Goal: Answer question/provide support: Share knowledge or assist other users

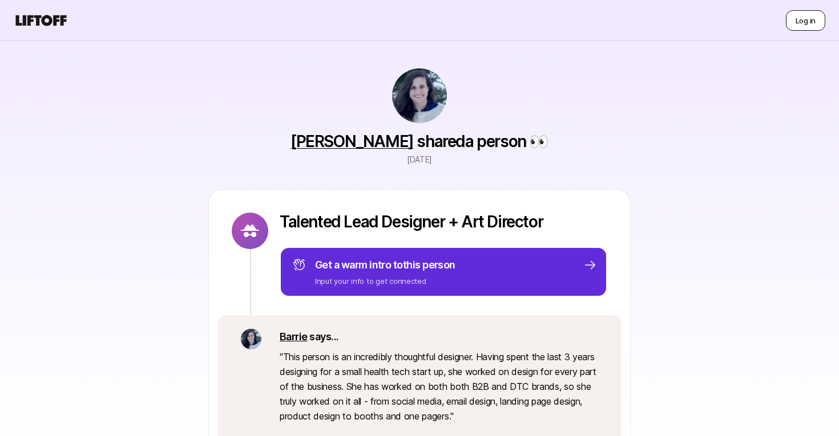
click at [798, 23] on button "Log in" at bounding box center [805, 20] width 39 height 21
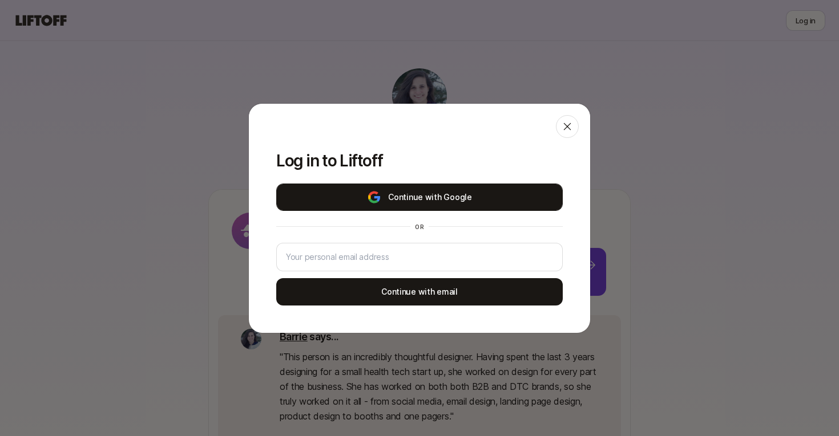
click at [528, 198] on button "Continue with Google" at bounding box center [419, 197] width 286 height 27
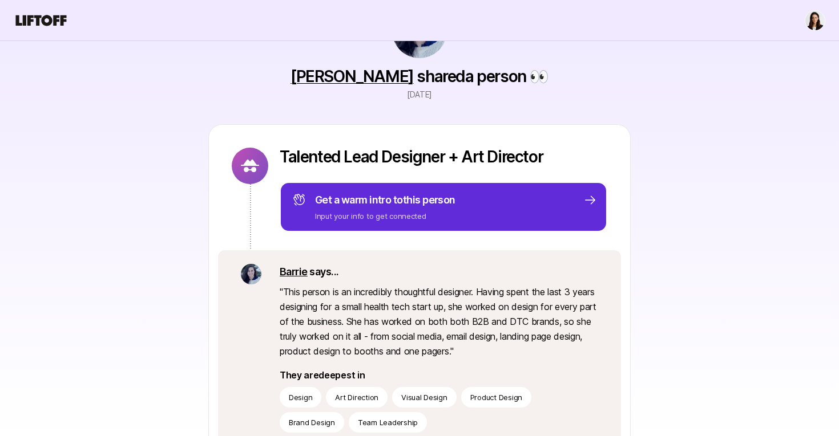
scroll to position [51, 0]
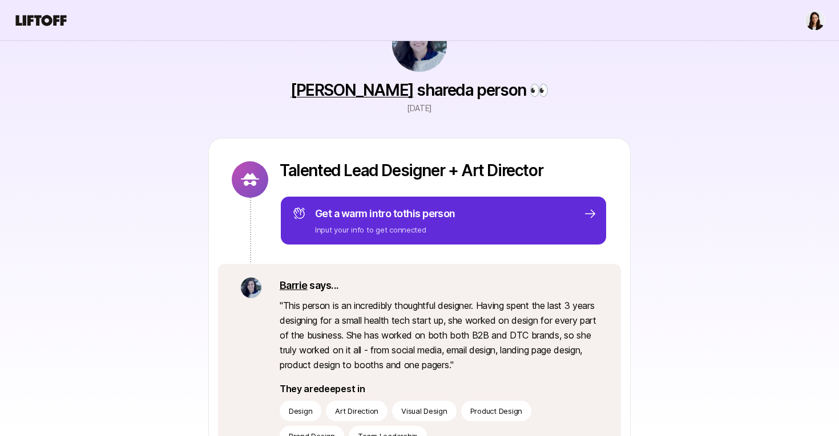
click at [43, 13] on icon at bounding box center [41, 21] width 55 height 16
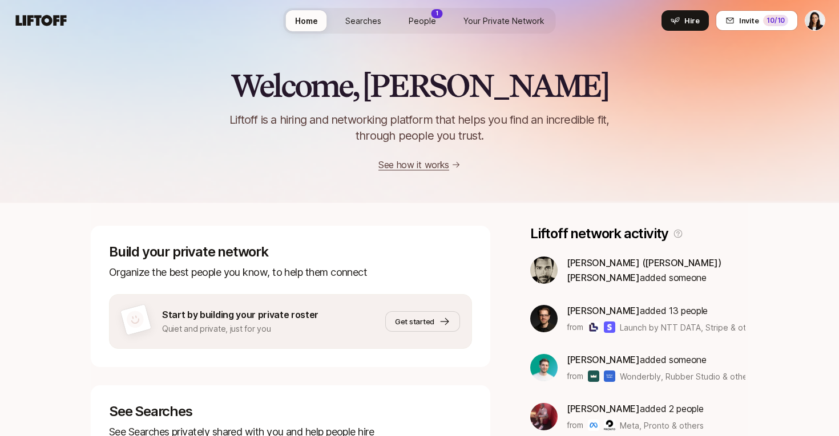
click at [353, 23] on span "Searches" at bounding box center [363, 21] width 36 height 12
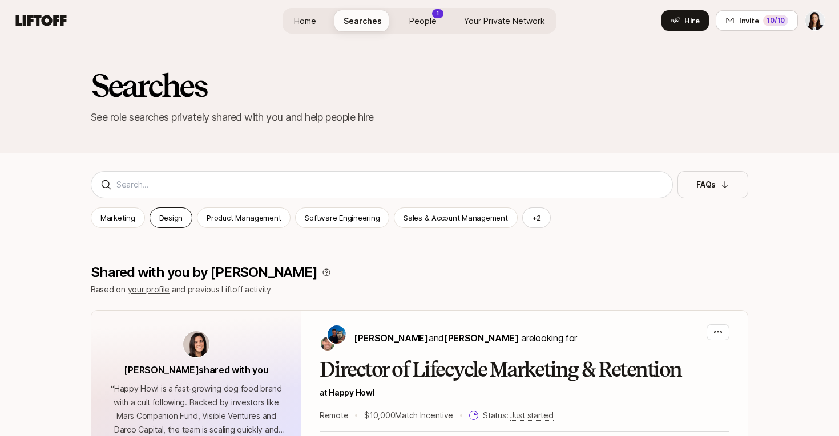
click at [176, 222] on p "Design" at bounding box center [170, 217] width 23 height 11
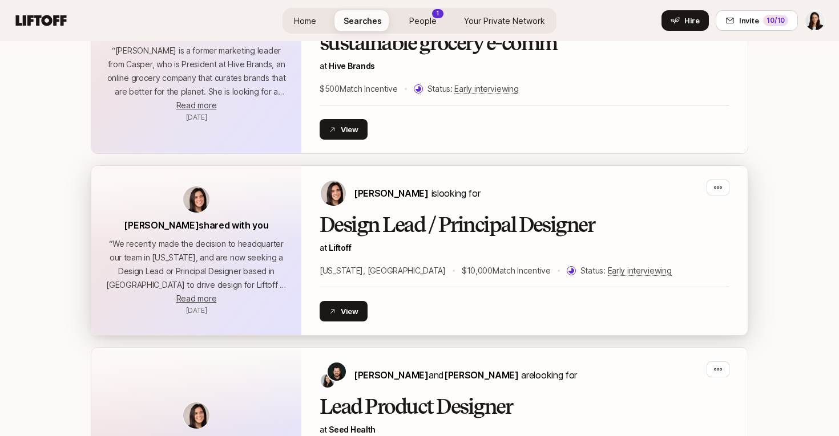
scroll to position [754, 0]
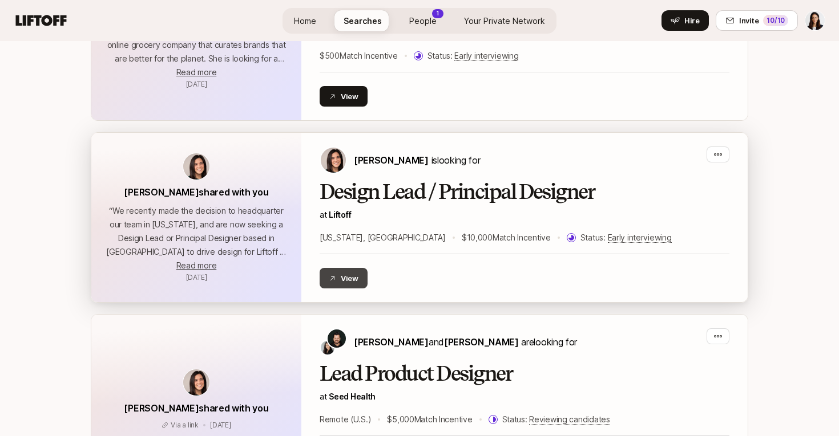
click at [359, 270] on button "View" at bounding box center [344, 278] width 48 height 21
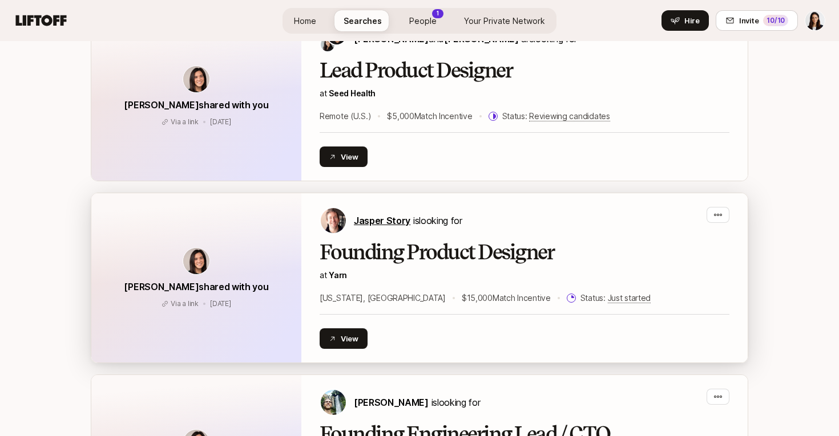
scroll to position [1080, 0]
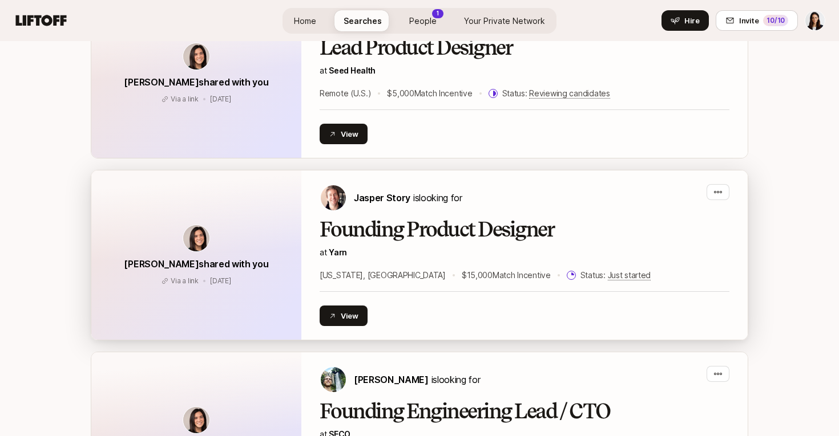
click at [367, 241] on div "Founding Product Designer at [GEOGRAPHIC_DATA][US_STATE], [GEOGRAPHIC_DATA] $15…" at bounding box center [525, 251] width 410 height 64
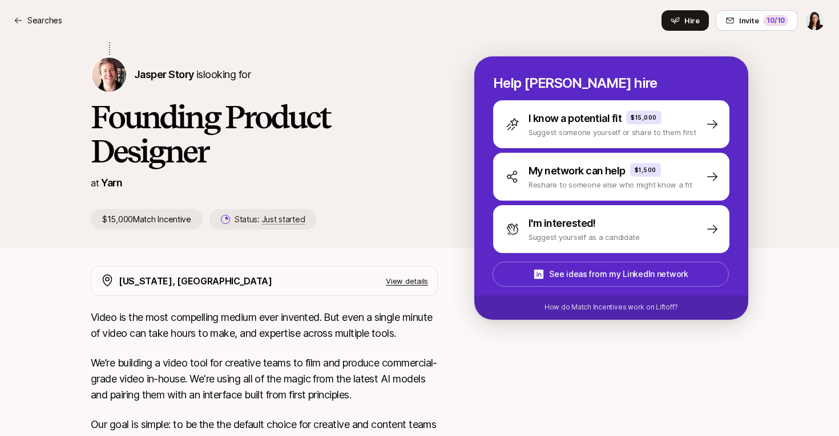
scroll to position [37, 0]
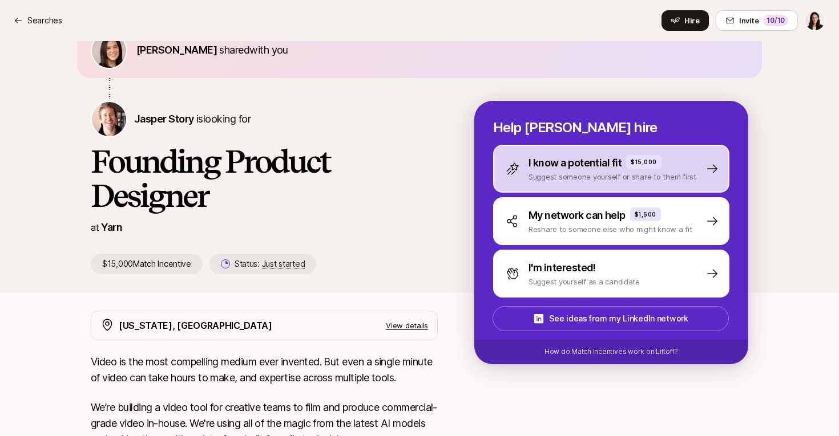
click at [528, 172] on p "Suggest someone yourself or share to them first" at bounding box center [612, 176] width 168 height 11
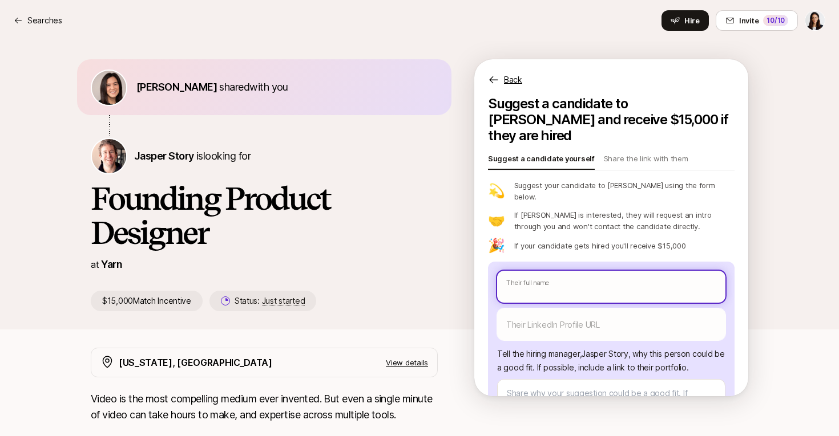
click at [533, 271] on input "text" at bounding box center [611, 287] width 228 height 32
type textarea "x"
type input "C"
type textarea "x"
type input "Ch"
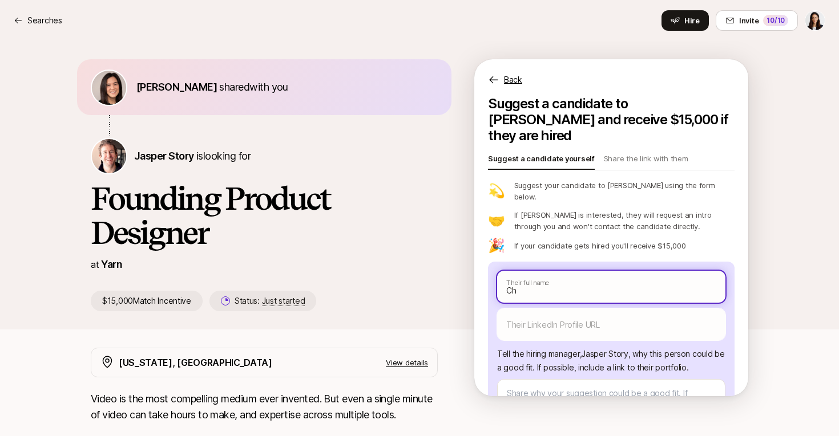
type textarea "x"
type input "Cha"
type textarea "x"
type input "[PERSON_NAME]"
type textarea "x"
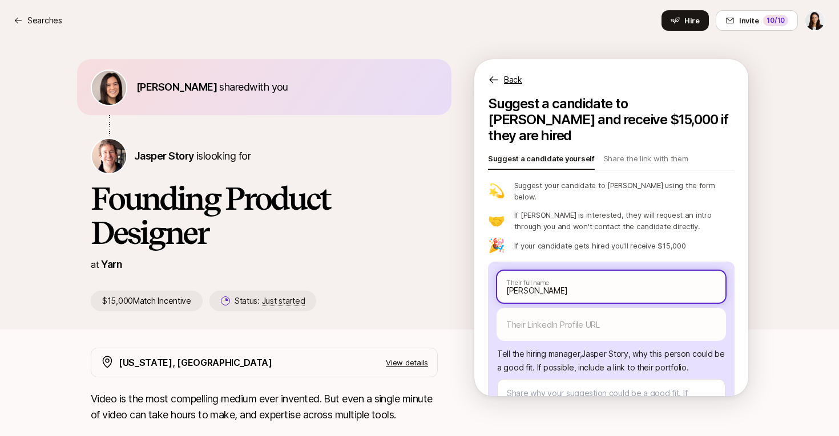
type input "Chase"
type textarea "x"
type input "Chase"
type textarea "x"
type input "[PERSON_NAME]"
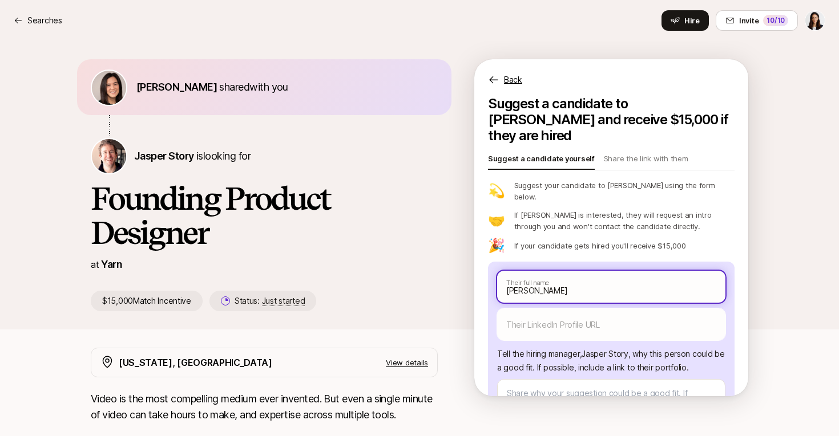
type textarea "x"
type input "Chase Mo"
type textarea "x"
type input "[PERSON_NAME]"
type textarea "x"
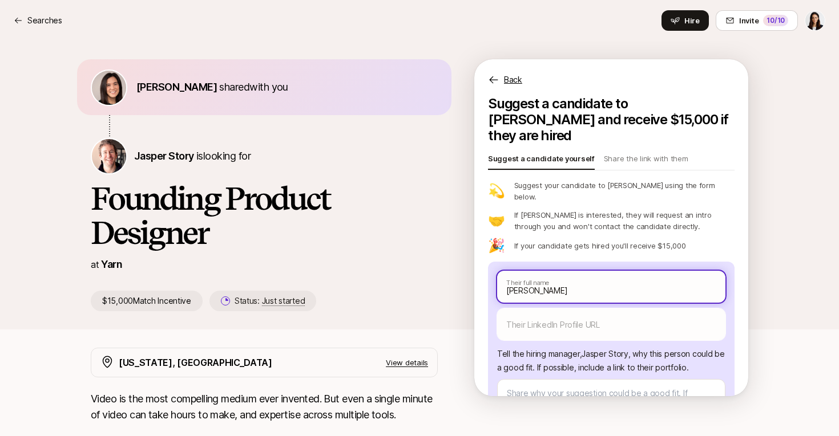
type input "[PERSON_NAME]"
type textarea "x"
type input "[PERSON_NAME]"
type textarea "x"
type input "[PERSON_NAME]"
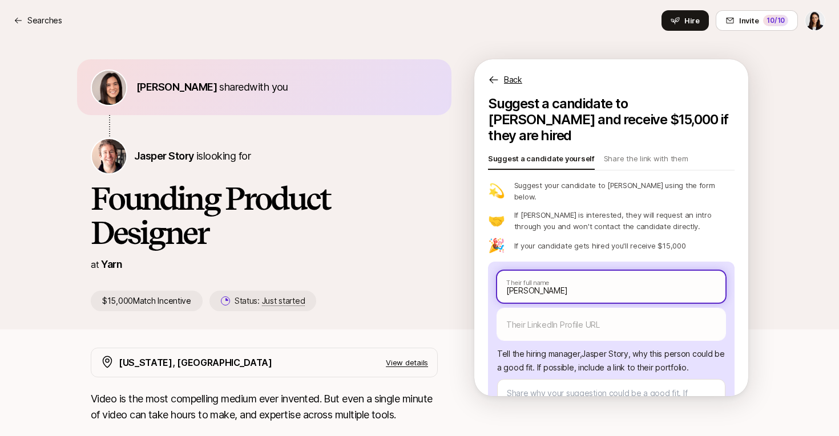
type textarea "x"
type input "[PERSON_NAME]"
type textarea "x"
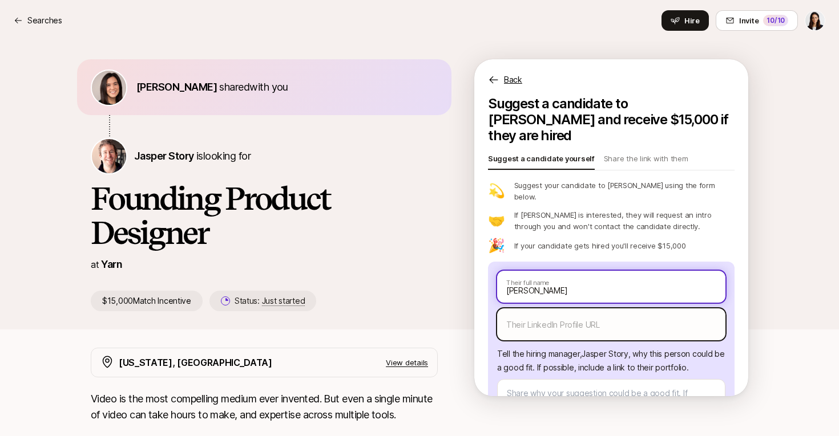
type input "[PERSON_NAME]"
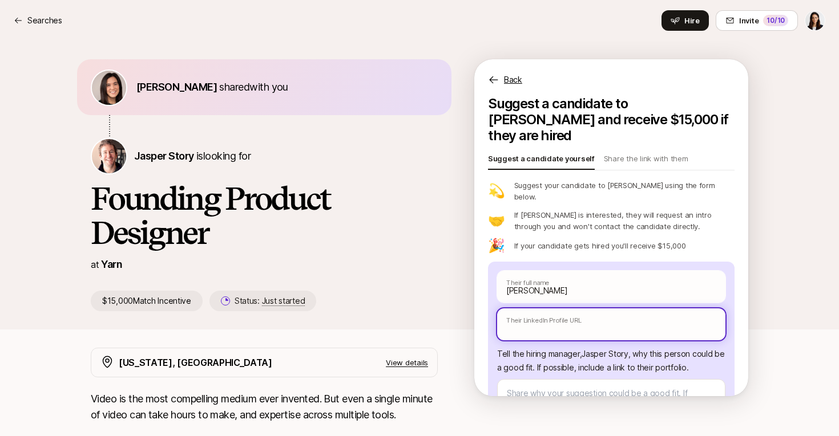
click at [525, 309] on input "text" at bounding box center [611, 325] width 228 height 32
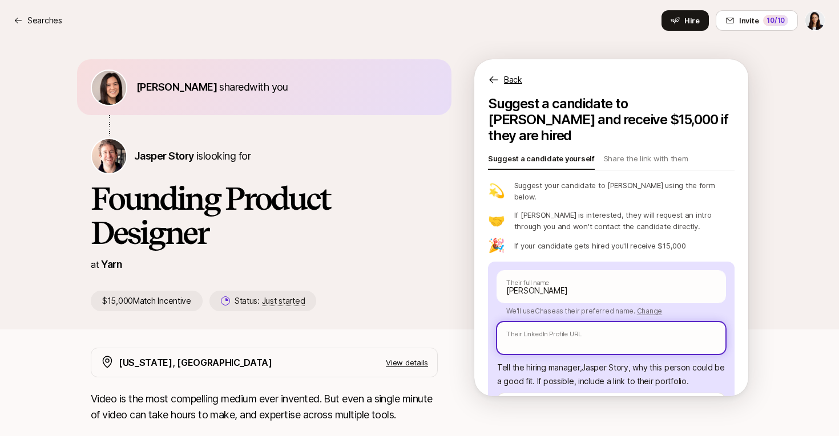
paste input "[URL][DOMAIN_NAME][PERSON_NAME]"
type textarea "x"
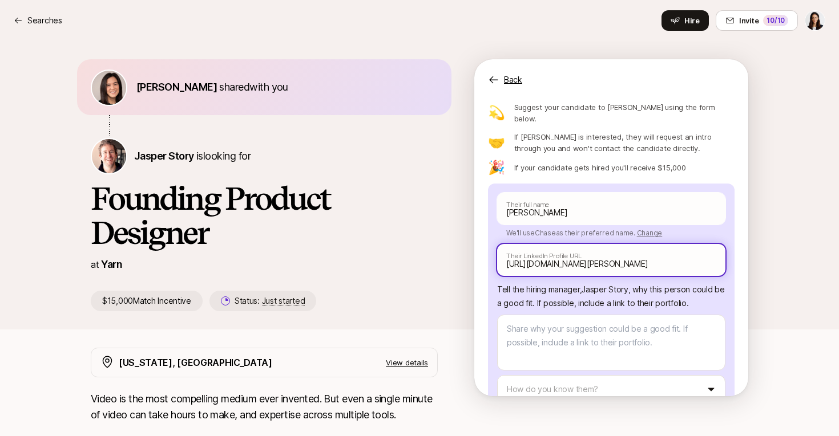
scroll to position [79, 0]
type input "[URL][DOMAIN_NAME][PERSON_NAME]"
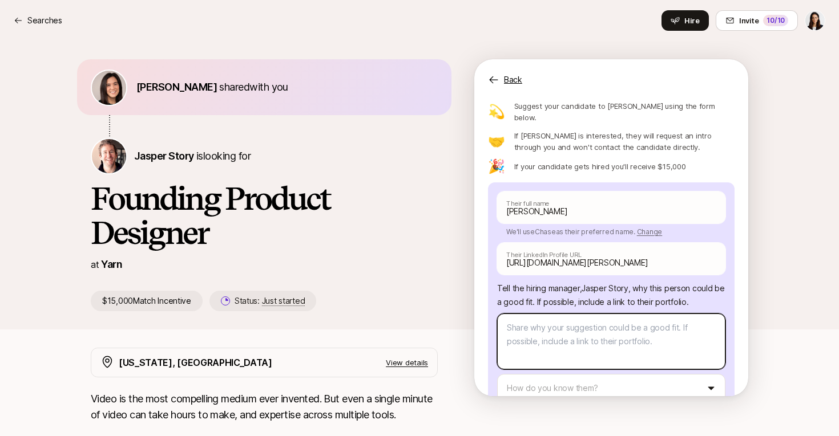
click at [525, 314] on textarea at bounding box center [611, 342] width 228 height 56
type textarea "x"
type textarea "I"
type textarea "x"
type textarea "I"
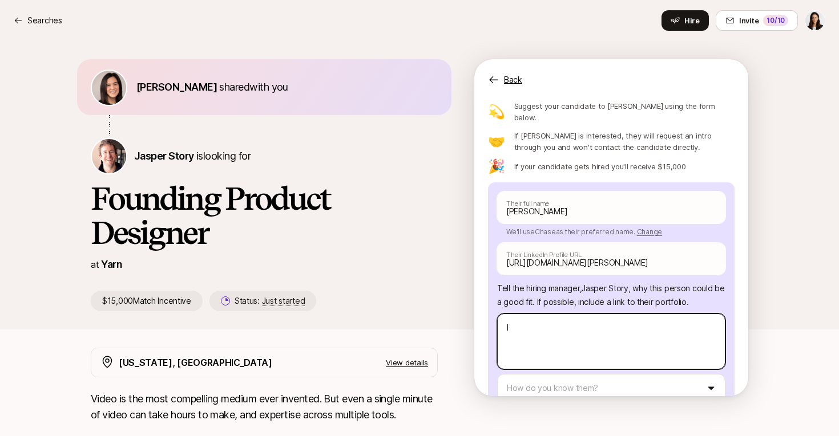
type textarea "x"
type textarea "I w"
type textarea "x"
type textarea "I wo"
type textarea "x"
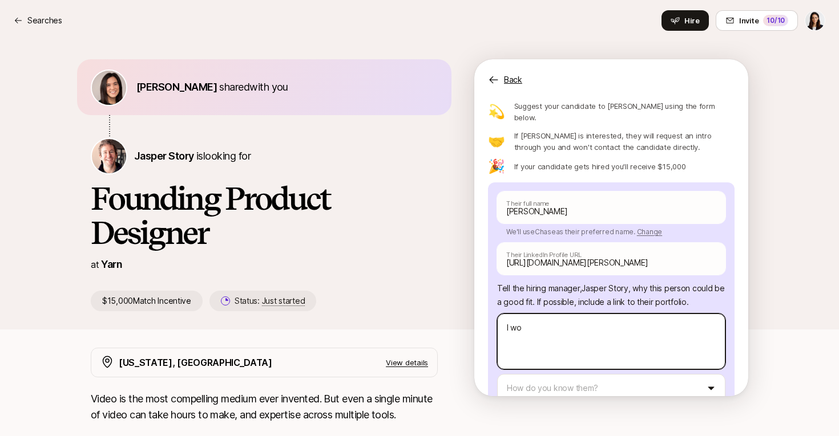
type textarea "I wor"
type textarea "x"
type textarea "I work"
type textarea "x"
type textarea "I worke"
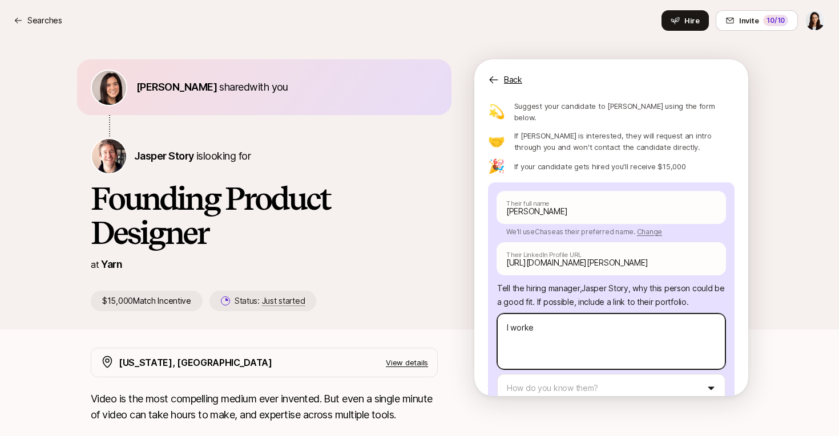
type textarea "x"
type textarea "I worked"
type textarea "x"
type textarea "I worked"
type textarea "x"
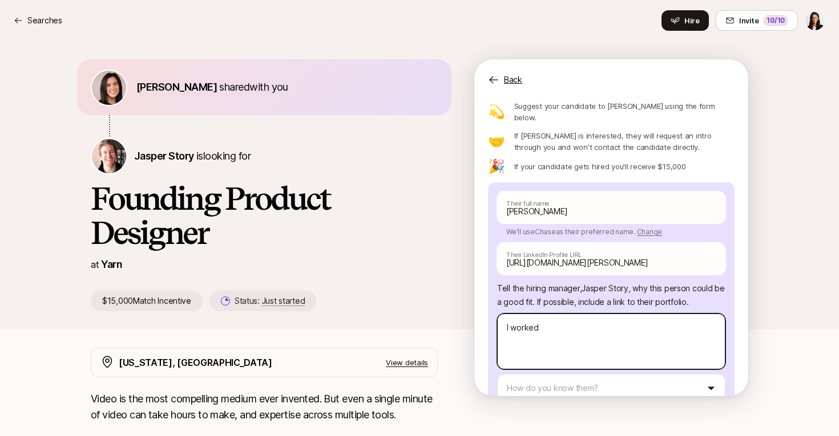
type textarea "I worked c"
type textarea "x"
type textarea "I worked cl"
type textarea "x"
type textarea "I worked clo"
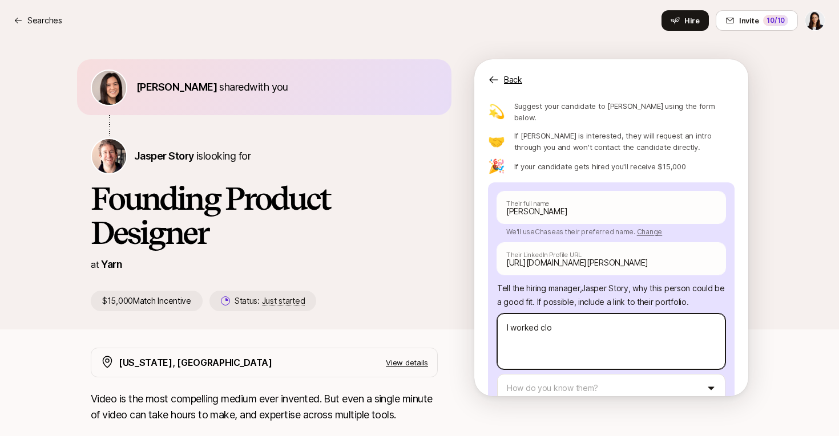
type textarea "x"
type textarea "I worked clos"
type textarea "x"
type textarea "I worked close"
type textarea "x"
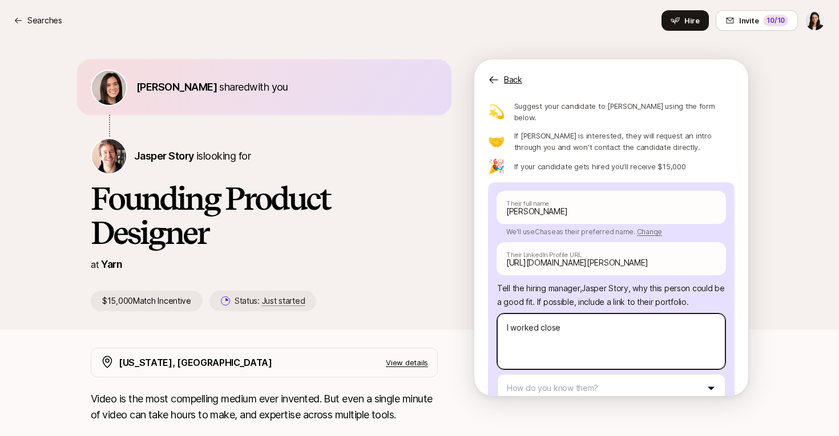
type textarea "I worked closel"
type textarea "x"
type textarea "I worked closely"
type textarea "x"
type textarea "I worked closely"
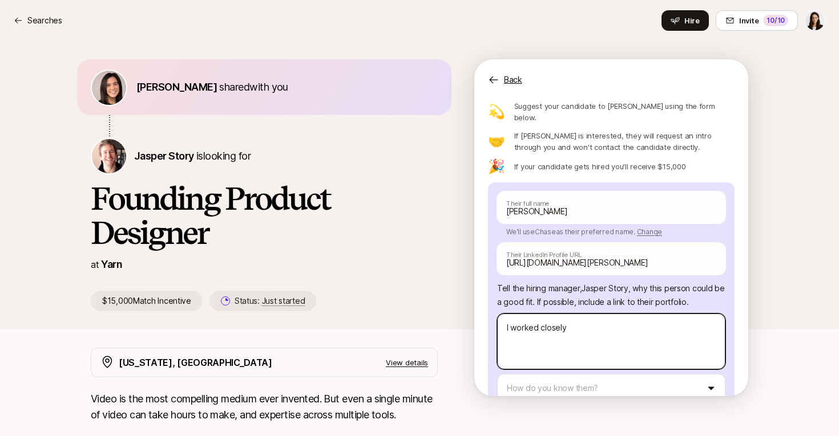
type textarea "x"
type textarea "I worked closely w"
type textarea "x"
type textarea "I worked closely wi"
type textarea "x"
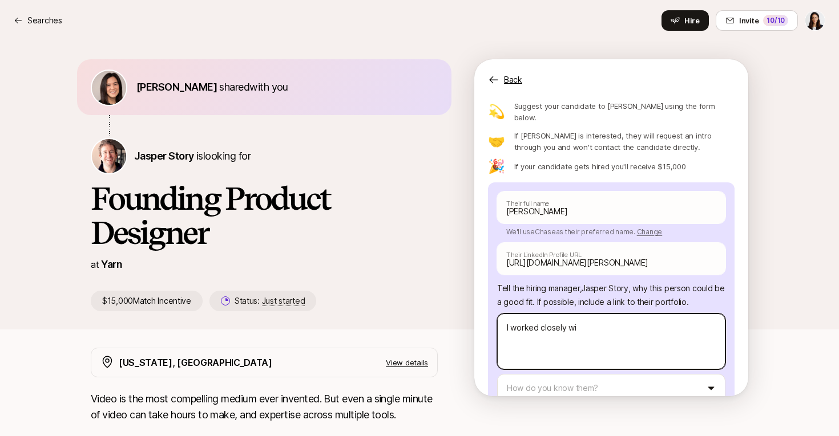
type textarea "I worked closely wit"
type textarea "x"
type textarea "I worked closely with"
type textarea "x"
type textarea "I worked closely with"
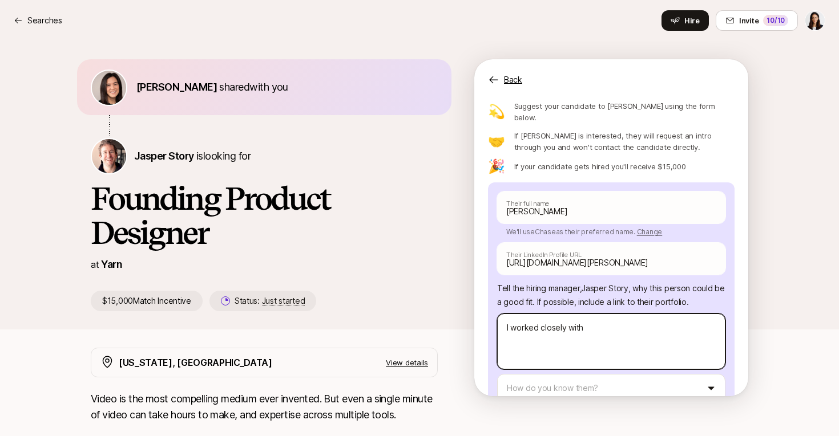
type textarea "x"
type textarea "I worked closely with C"
type textarea "x"
type textarea "I worked closely with Ch"
type textarea "x"
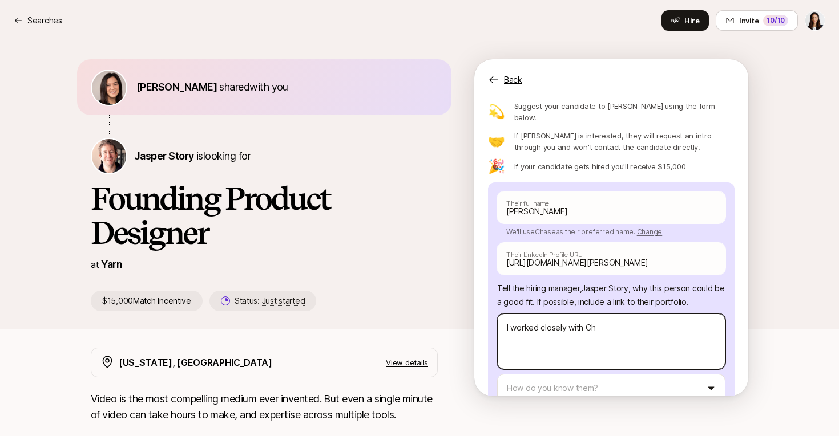
type textarea "I worked closely with Cha"
type textarea "x"
type textarea "I worked closely with [PERSON_NAME]"
type textarea "x"
type textarea "I worked closely with [PERSON_NAME]"
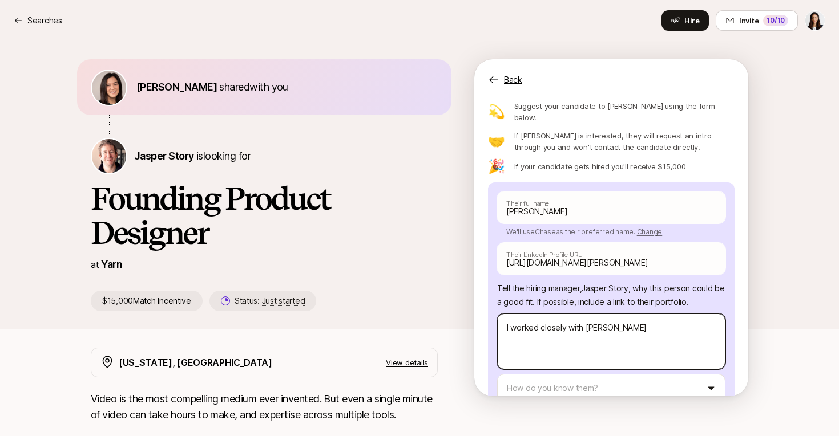
type textarea "x"
type textarea "I worked closely with [PERSON_NAME]"
type textarea "x"
type textarea "I worked closely with [PERSON_NAME]"
type textarea "x"
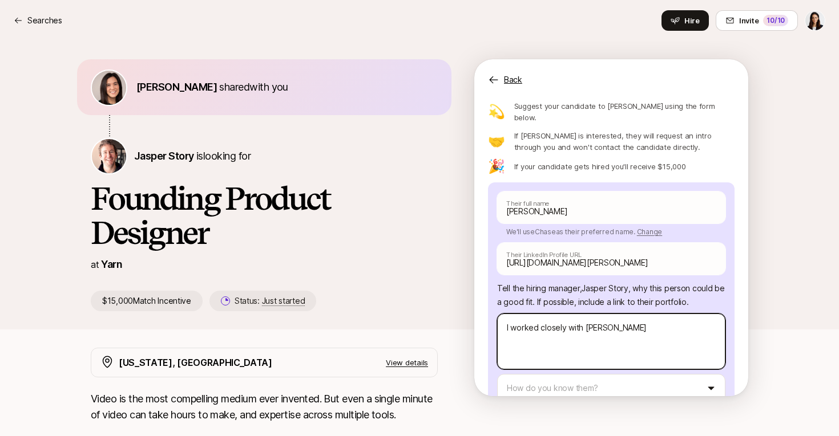
type textarea "I worked closely with [PERSON_NAME] at"
type textarea "x"
type textarea "I worked closely with [PERSON_NAME] at"
type textarea "x"
type textarea "I worked closely with [PERSON_NAME] at E"
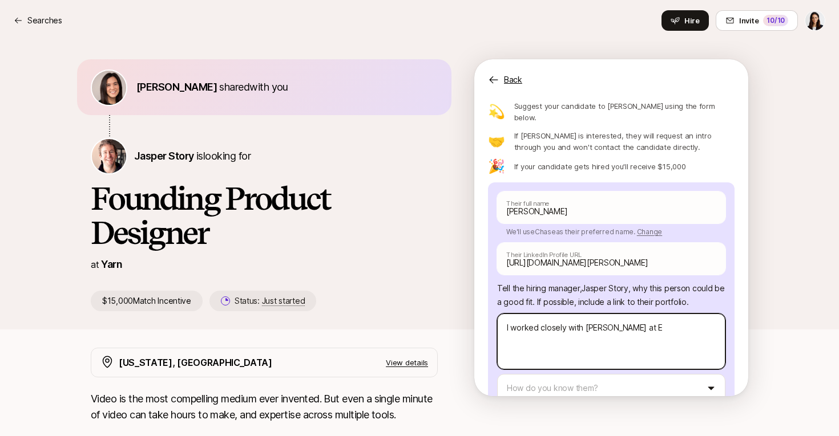
type textarea "x"
type textarea "I worked closely with [PERSON_NAME] at Ea"
type textarea "x"
type textarea "I worked closely with [PERSON_NAME] at Ear"
type textarea "x"
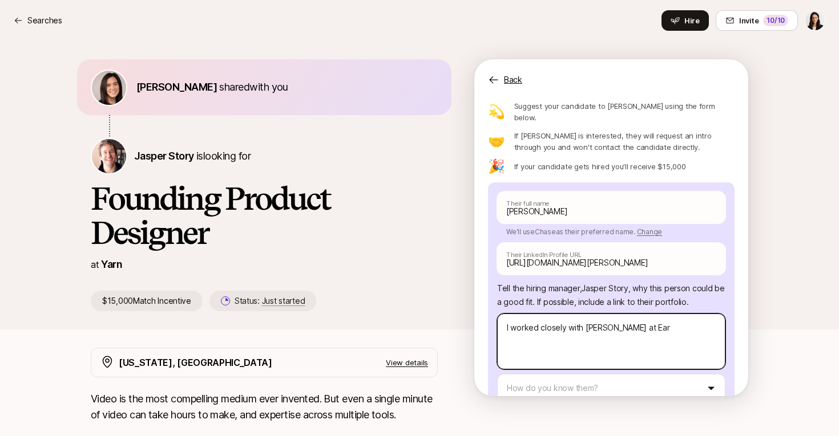
type textarea "I worked closely with [PERSON_NAME] at [PERSON_NAME]"
type textarea "x"
type textarea "I worked closely with [PERSON_NAME] at Early"
type textarea "x"
type textarea "I worked closely with [PERSON_NAME] at Early"
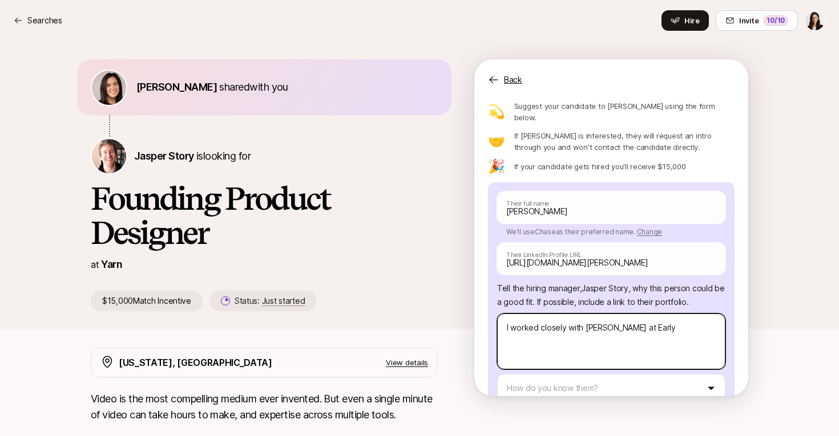
type textarea "x"
type textarea "I worked closely with [PERSON_NAME] at Early W"
type textarea "x"
type textarea "I worked closely with [PERSON_NAME] at Early Wo"
type textarea "x"
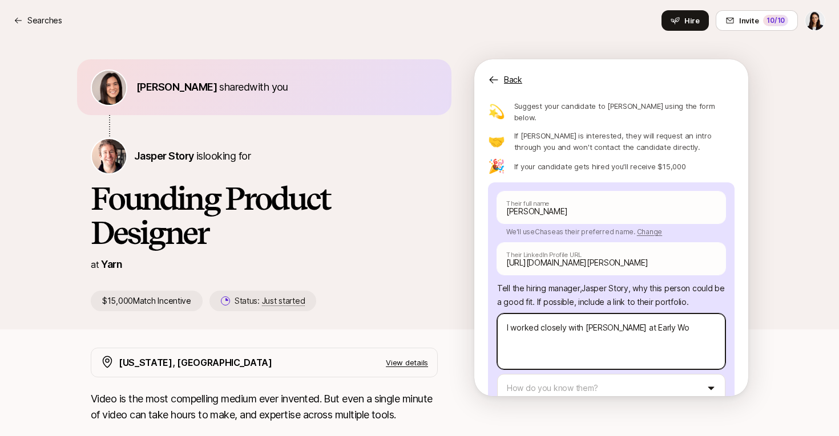
type textarea "I worked closely with [PERSON_NAME] at Early Wor"
type textarea "x"
type textarea "I worked closely with [PERSON_NAME] at Early Work"
type textarea "x"
type textarea "I worked closely with [PERSON_NAME] at Early Works"
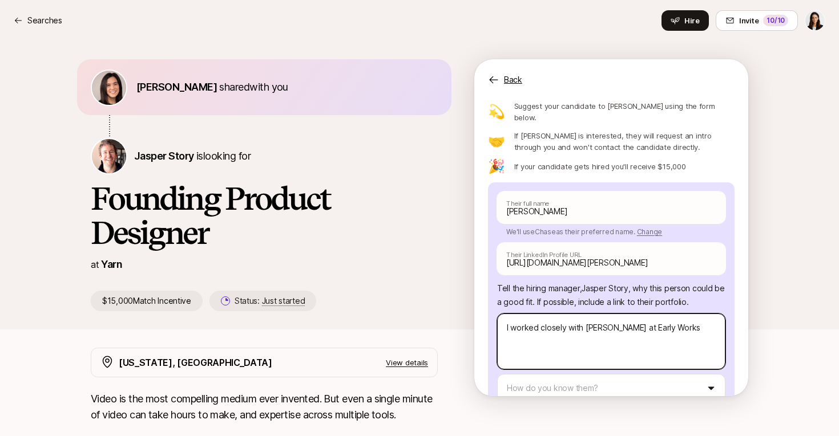
type textarea "x"
type textarea "I worked closely with [PERSON_NAME] at Early Works,"
type textarea "x"
type textarea "I worked closely with [PERSON_NAME] at Early Works,"
type textarea "x"
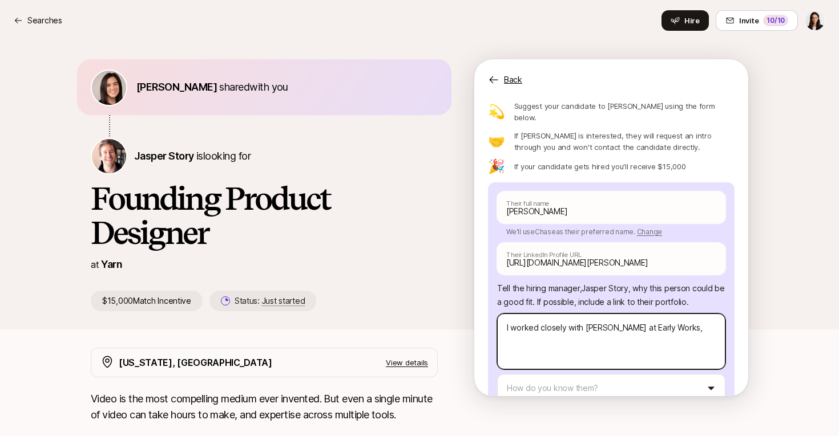
type textarea "I worked closely with [PERSON_NAME] at Early Works, a"
type textarea "x"
type textarea "I worked closely with [PERSON_NAME] at Early Works, a"
type textarea "x"
type textarea "I worked closely with [PERSON_NAME] at Early Works, a"
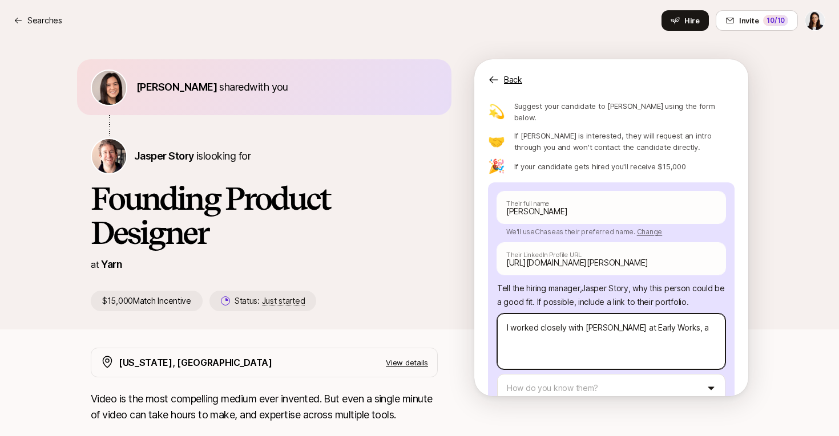
type textarea "x"
type textarea "I worked closely with [PERSON_NAME] at Early Works, an"
type textarea "x"
type textarea "I worked closely with [PERSON_NAME] at Early Works, an"
type textarea "x"
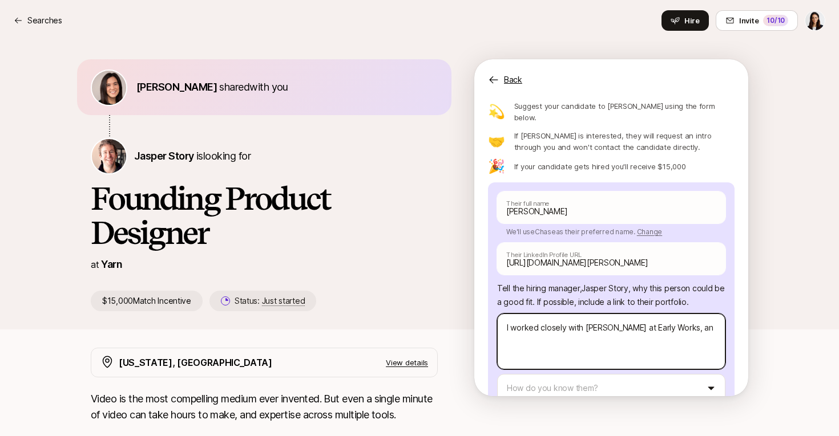
type textarea "I worked closely with [PERSON_NAME] at Early Works, an A"
type textarea "x"
type textarea "I worked closely with [PERSON_NAME] at Early Works, an AI"
type textarea "x"
type textarea "I worked closely with [PERSON_NAME] at Early Works, an AI-"
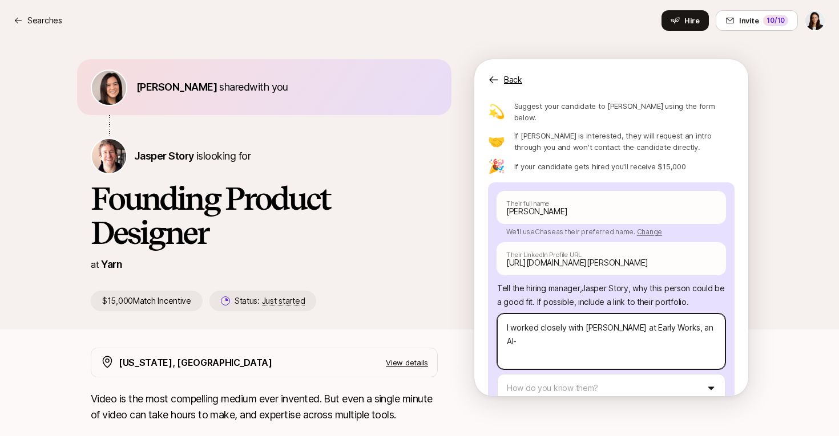
type textarea "x"
type textarea "I worked closely with [PERSON_NAME] at Early Works, an AI-d"
type textarea "x"
type textarea "I worked closely with [PERSON_NAME] at Early Works, an AI-dr"
type textarea "x"
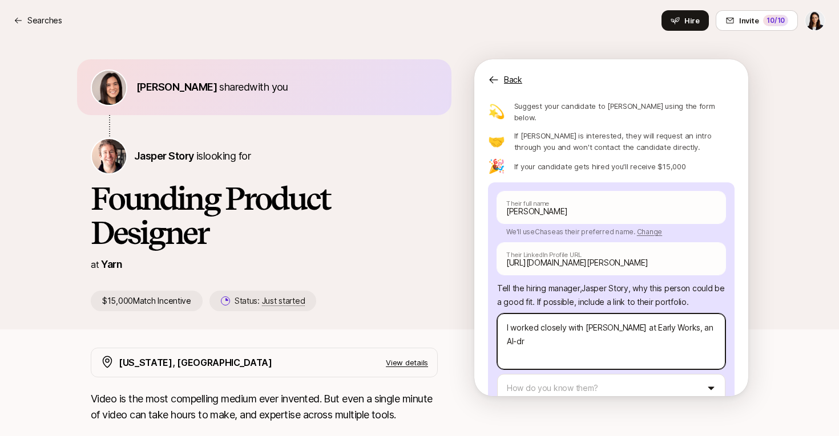
type textarea "I worked closely with [PERSON_NAME] at Early Works, an AI-dri"
type textarea "x"
type textarea "I worked closely with [PERSON_NAME] at Early Works, an AI-driv"
type textarea "x"
type textarea "I worked closely with [PERSON_NAME] at Early Works, an AI-drive"
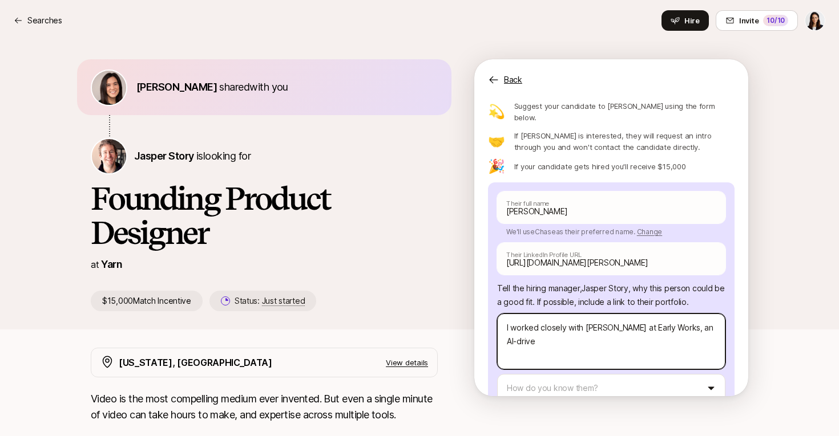
type textarea "x"
type textarea "I worked closely with [PERSON_NAME] at Early Works, an AI-driven"
type textarea "x"
type textarea "I worked closely with [PERSON_NAME] at Early Works, an AI-driven"
type textarea "x"
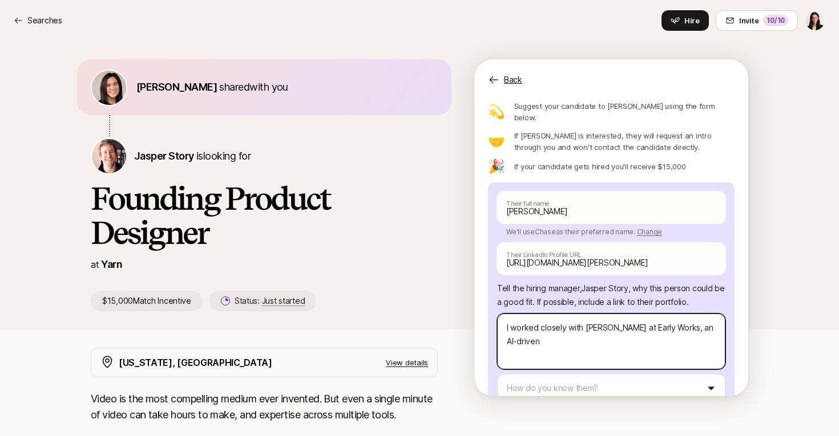
type textarea "I worked closely with [PERSON_NAME] at Early Works, an AI-driven"
type textarea "x"
type textarea "I worked closely with [PERSON_NAME] at Early Works, an AI-drive"
type textarea "x"
type textarea "I worked closely with [PERSON_NAME] at Early Works, an AI-driv"
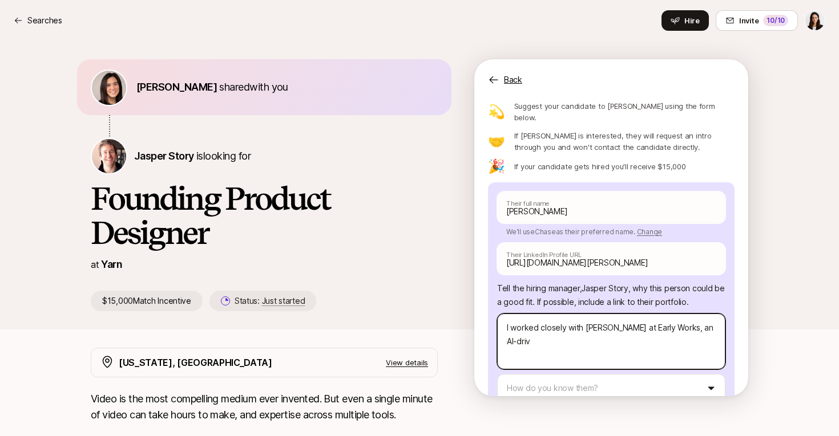
type textarea "x"
type textarea "I worked closely with [PERSON_NAME] at Early Works, an AI-dri"
type textarea "x"
type textarea "I worked closely with [PERSON_NAME] at Early Works, an AI-dr"
type textarea "x"
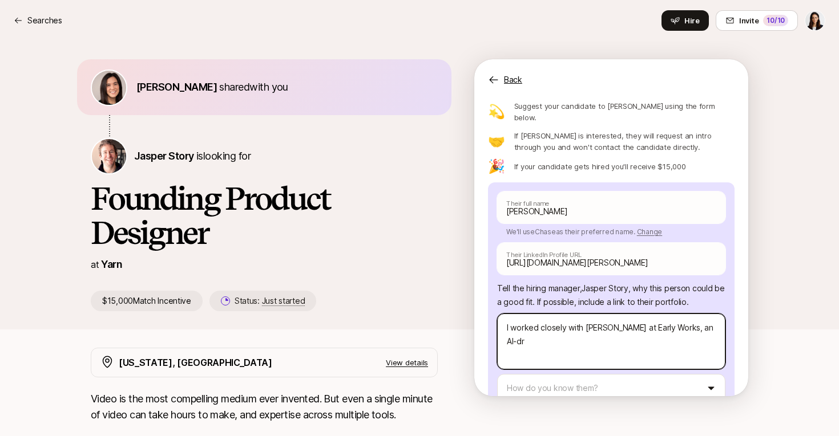
type textarea "I worked closely with [PERSON_NAME] at Early Works, an AI-d"
type textarea "x"
type textarea "I worked closely with [PERSON_NAME] at Early Works, an AI-"
type textarea "x"
type textarea "I worked closely with [PERSON_NAME] at Early Works, an AI-f"
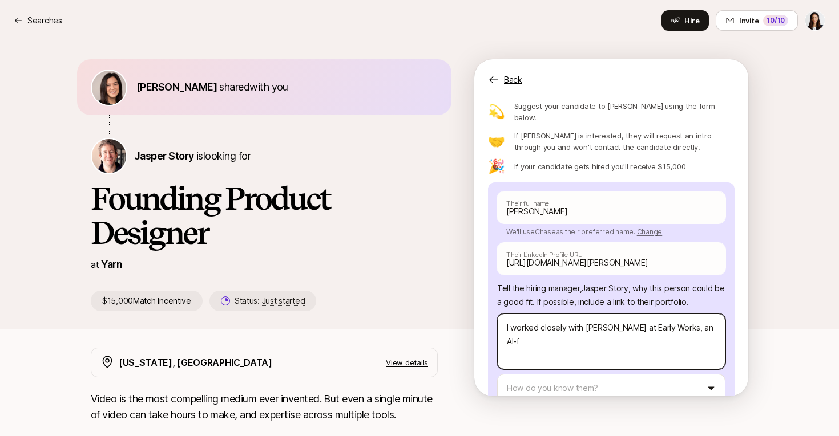
type textarea "x"
type textarea "I worked closely with [PERSON_NAME] at Early Works, an AI-fo"
type textarea "x"
type textarea "I worked closely with [PERSON_NAME] at Early Works, an AI-foc"
type textarea "x"
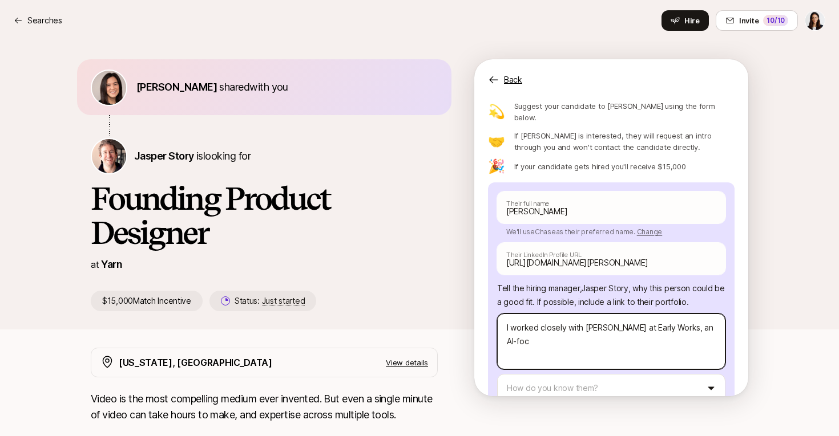
type textarea "I worked closely with [PERSON_NAME] at Early Works, an AI-focu"
type textarea "x"
type textarea "I worked closely with [PERSON_NAME] at Early Works, an AI-focus"
type textarea "x"
type textarea "I worked closely with [PERSON_NAME] at Early Works, an AI-focuse"
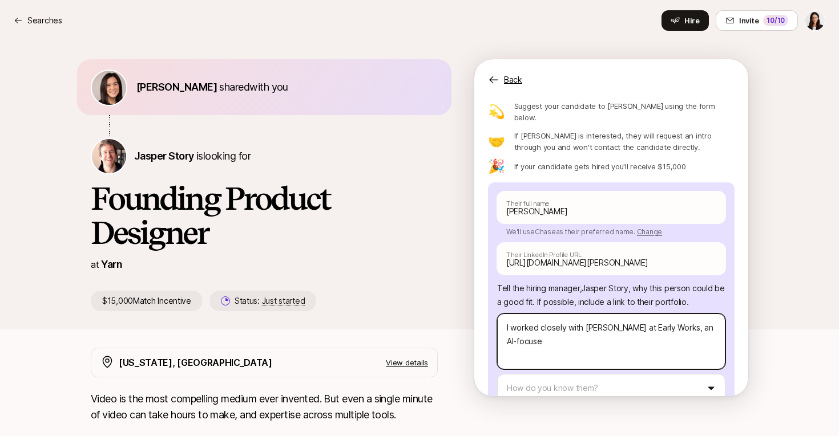
type textarea "x"
type textarea "I worked closely with [PERSON_NAME] at Early Works, an AI-focused"
type textarea "x"
type textarea "I worked closely with [PERSON_NAME] at Early Works, an AI-focused"
type textarea "x"
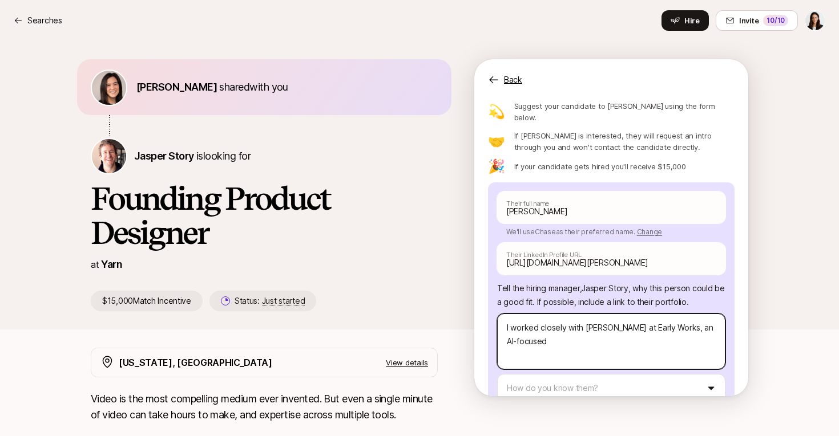
type textarea "I worked closely with [PERSON_NAME] at Early Works, an AI-focused a"
type textarea "x"
type textarea "I worked closely with [PERSON_NAME] at Early Works, an AI-focused ac"
type textarea "x"
type textarea "I worked closely with [PERSON_NAME] at Early Works, an AI-focused acc"
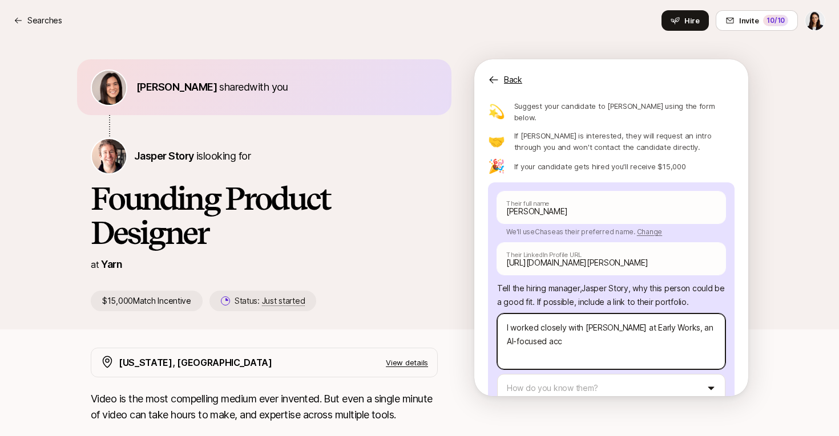
type textarea "x"
type textarea "I worked closely with [PERSON_NAME] at Early Works, an AI-focused acce"
type textarea "x"
type textarea "I worked closely with [PERSON_NAME] at Early Works, an AI-focused acces"
type textarea "x"
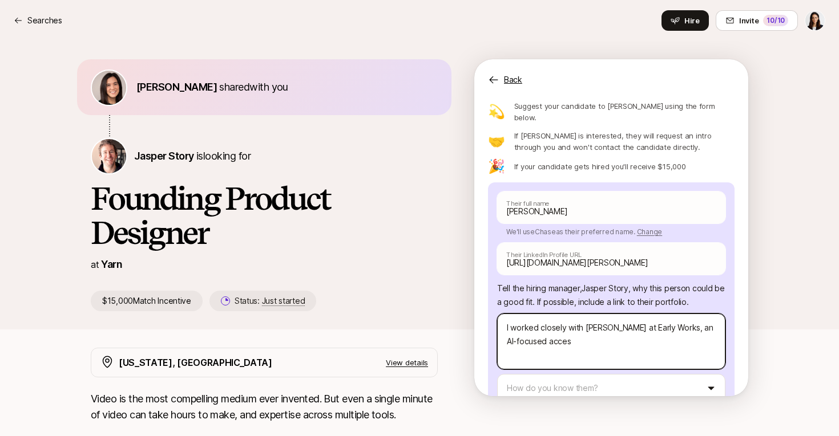
type textarea "I worked closely with [PERSON_NAME] at Early Works, an AI-focused acce"
type textarea "x"
type textarea "I worked closely with [PERSON_NAME] at Early Works, an AI-focused accel"
type textarea "x"
type textarea "I worked closely with [PERSON_NAME] at Early Works, an AI-focused accele"
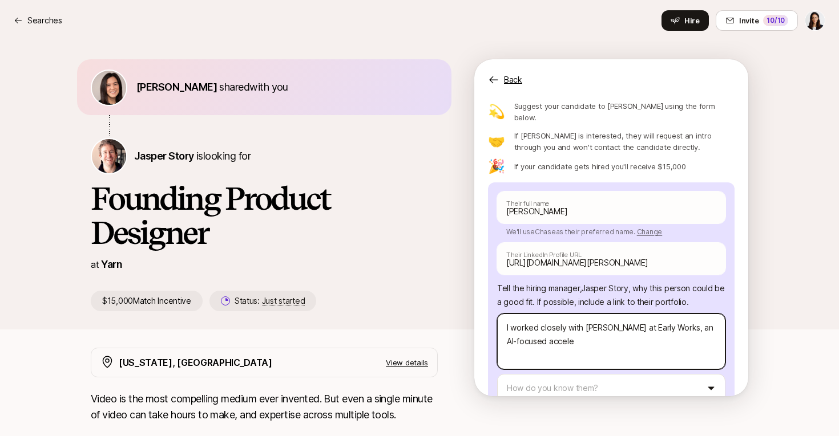
type textarea "x"
type textarea "I worked closely with [PERSON_NAME] at Early Works, an AI-focused acceler"
type textarea "x"
type textarea "I worked closely with [PERSON_NAME] at Early Works, an AI-focused accelera"
type textarea "x"
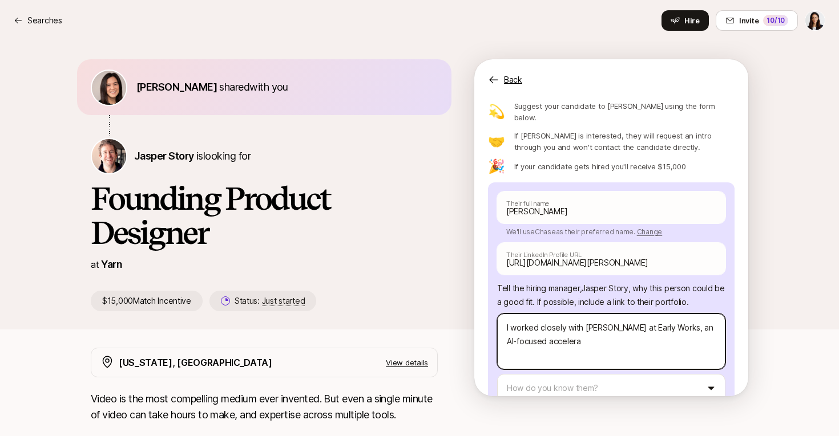
type textarea "I worked closely with [PERSON_NAME] at Early Works, an AI-focused accelerat"
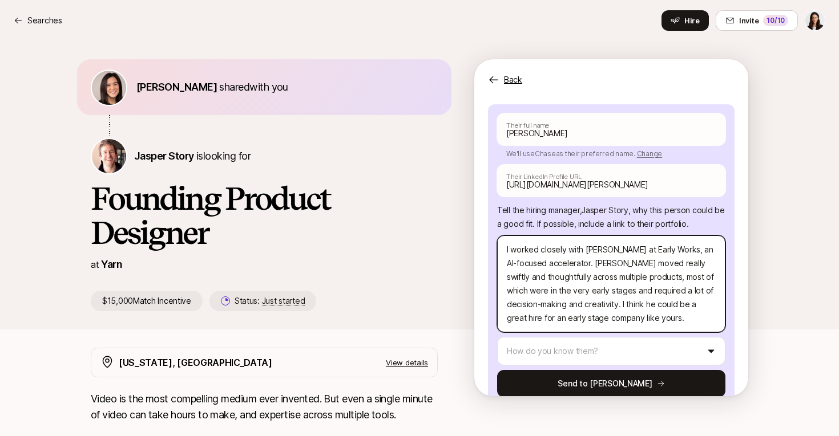
scroll to position [156, 0]
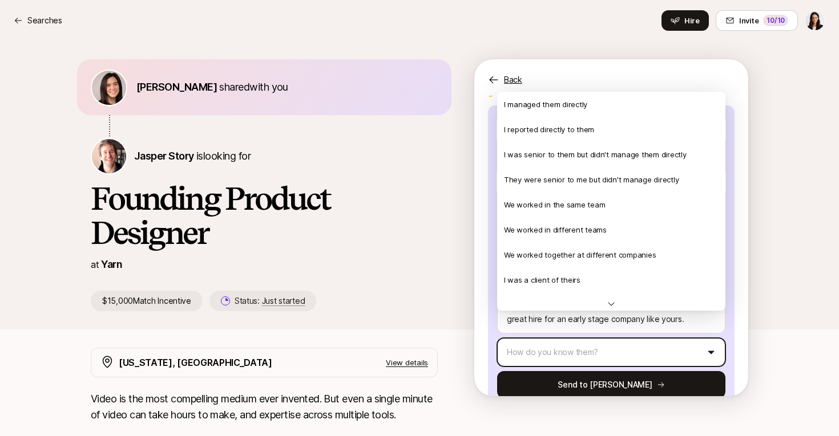
click at [539, 326] on html "Searches Searches Hire Invite 10 /10 [PERSON_NAME] shared with you [PERSON_NAME…" at bounding box center [419, 218] width 839 height 436
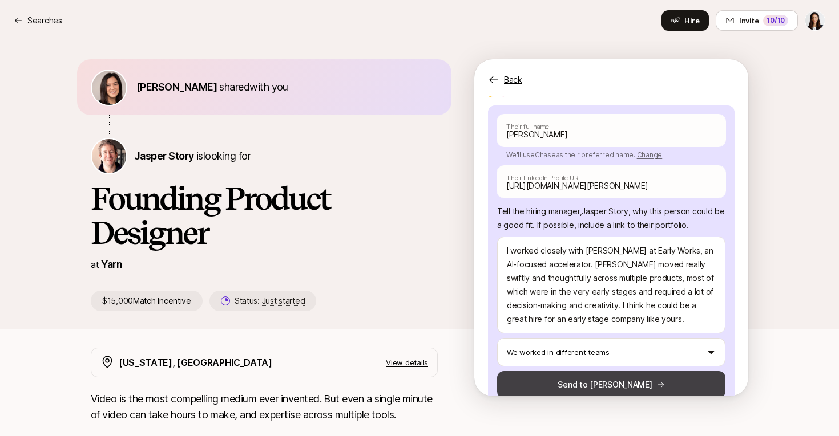
click at [553, 371] on button "Send to [PERSON_NAME]" at bounding box center [611, 384] width 228 height 27
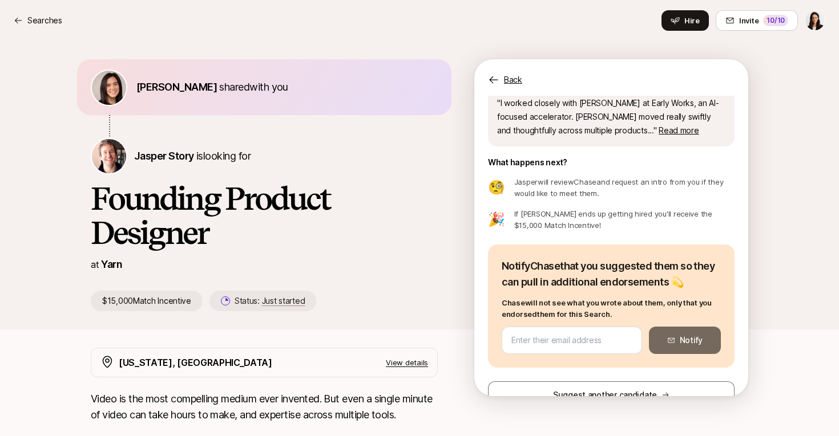
scroll to position [77, 0]
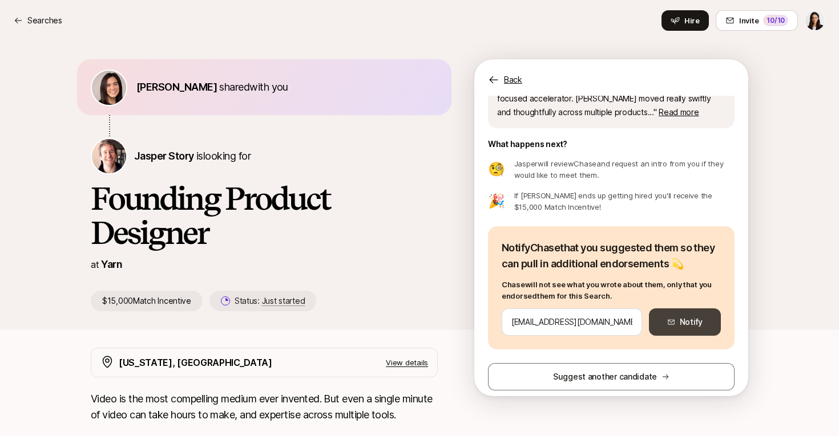
click at [676, 320] on button "Notify" at bounding box center [685, 322] width 72 height 27
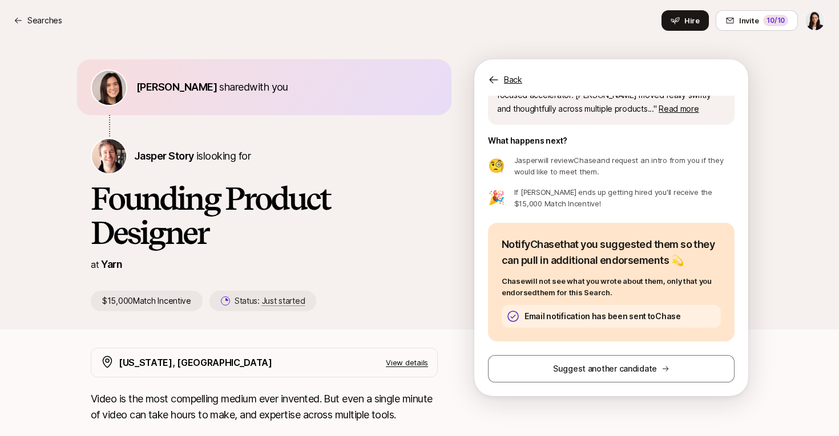
scroll to position [80, 0]
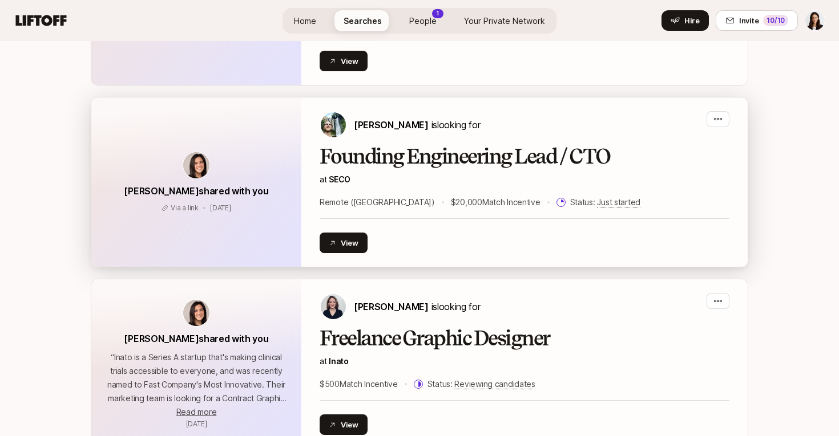
scroll to position [1497, 0]
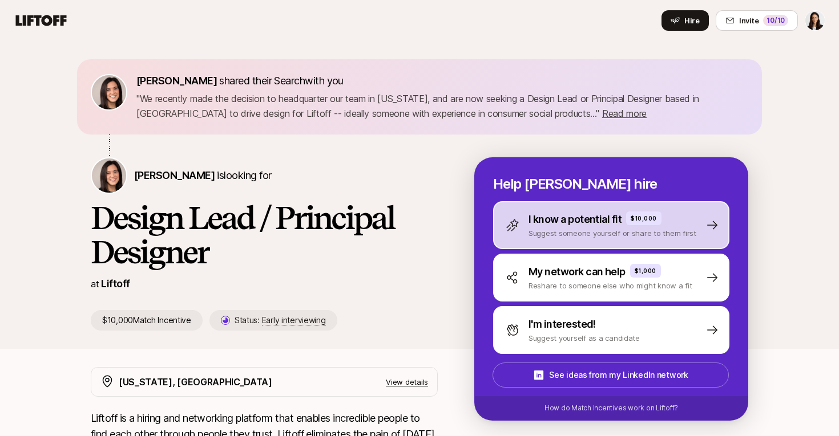
click at [530, 240] on div "I know a potential fit $10,000 Suggest someone yourself or share to them first" at bounding box center [611, 225] width 236 height 48
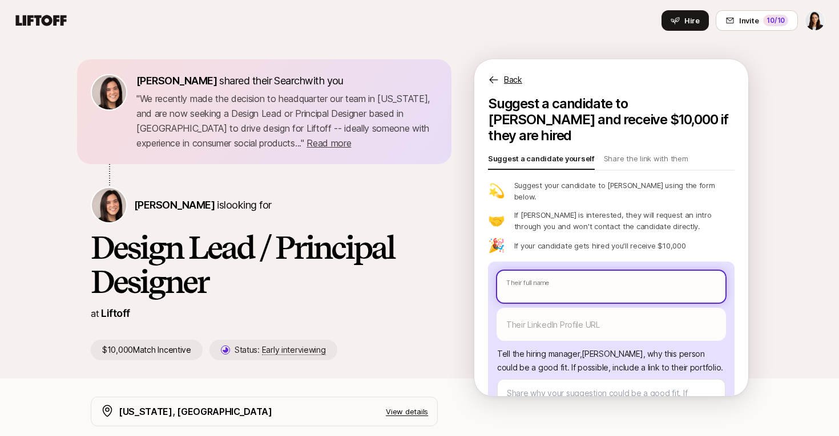
click at [528, 271] on input "text" at bounding box center [611, 287] width 228 height 32
type textarea "x"
type input "C"
type textarea "x"
type input "Ch"
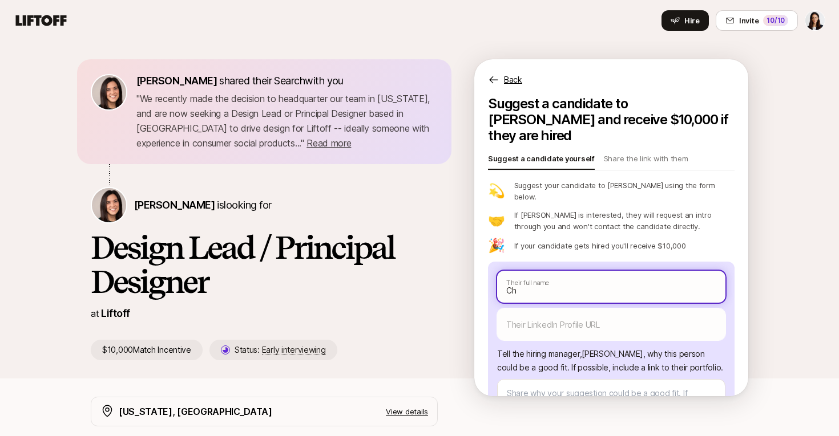
type textarea "x"
type input "Cha"
type textarea "x"
type input "[PERSON_NAME]"
type textarea "x"
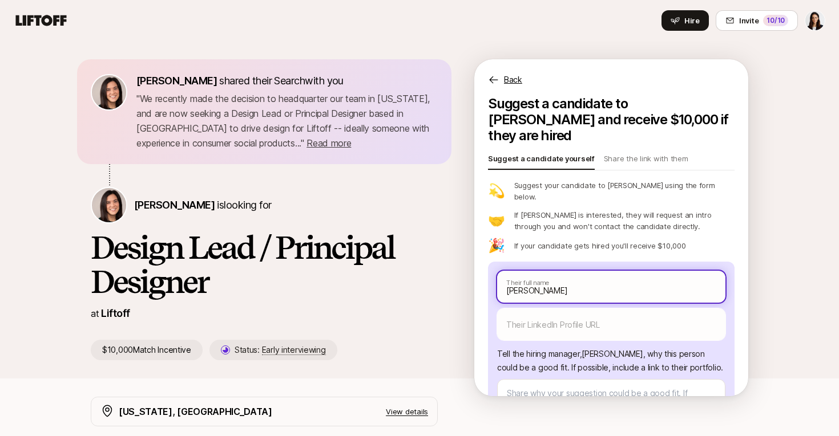
type input "Chase"
type textarea "x"
type input "Chase"
type textarea "x"
type input "[PERSON_NAME]"
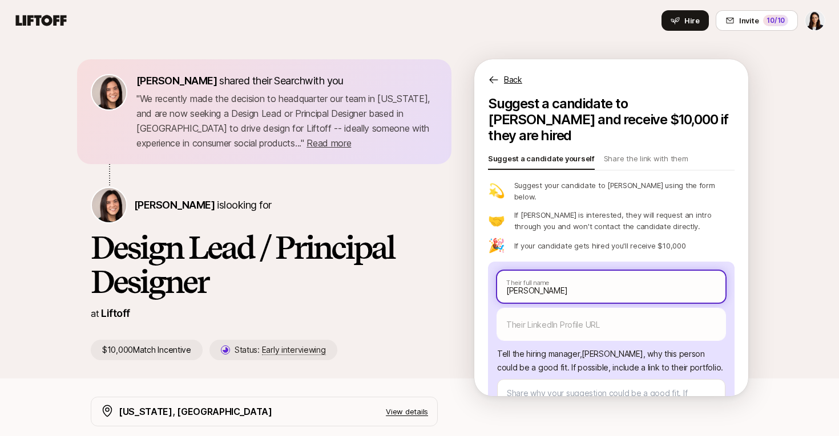
type textarea "x"
type input "Chase Mo"
type textarea "x"
type input "[PERSON_NAME]"
type textarea "x"
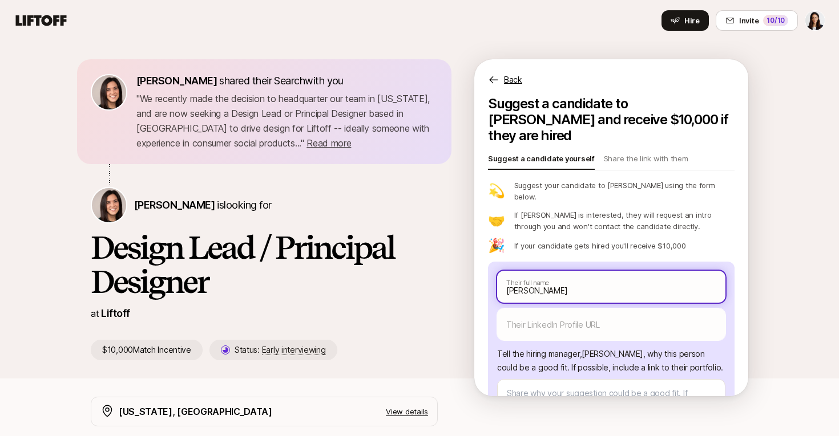
type input "[PERSON_NAME]"
type textarea "x"
type input "[PERSON_NAME]"
type textarea "x"
type input "[PERSON_NAME]"
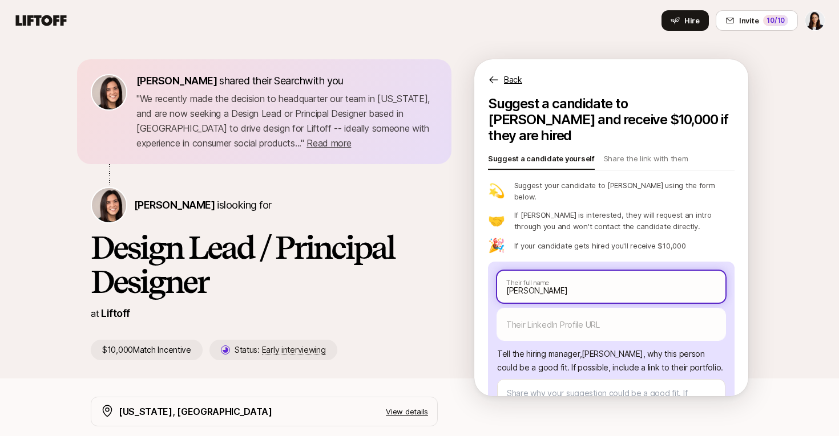
type textarea "x"
type input "[PERSON_NAME]"
type textarea "x"
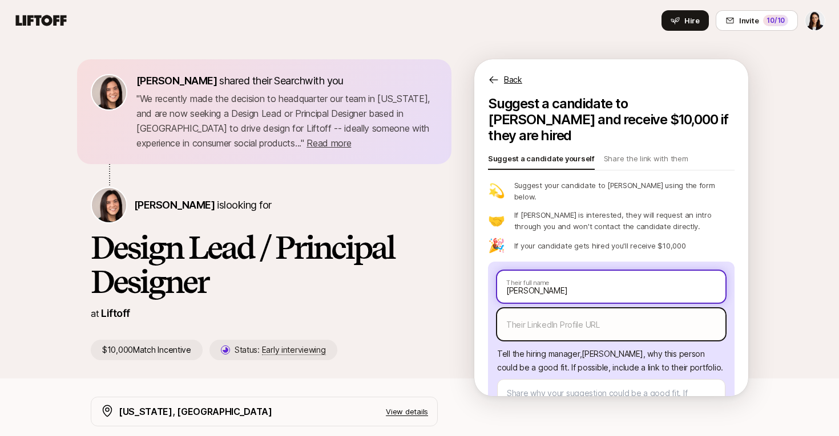
type input "[PERSON_NAME]"
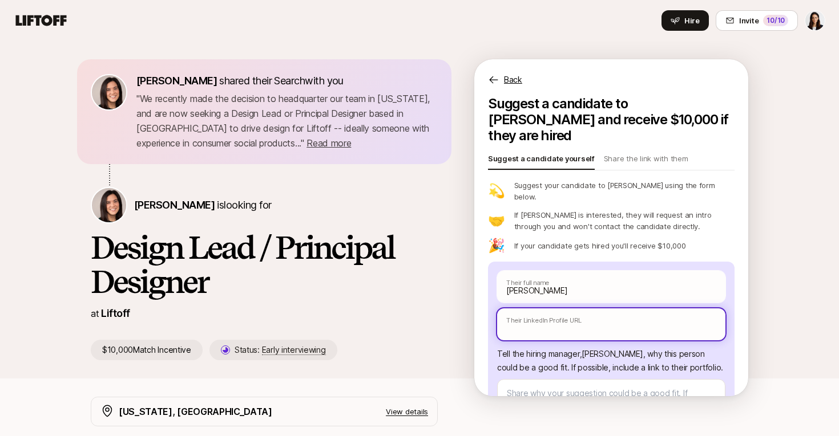
click at [525, 309] on input "text" at bounding box center [611, 325] width 228 height 32
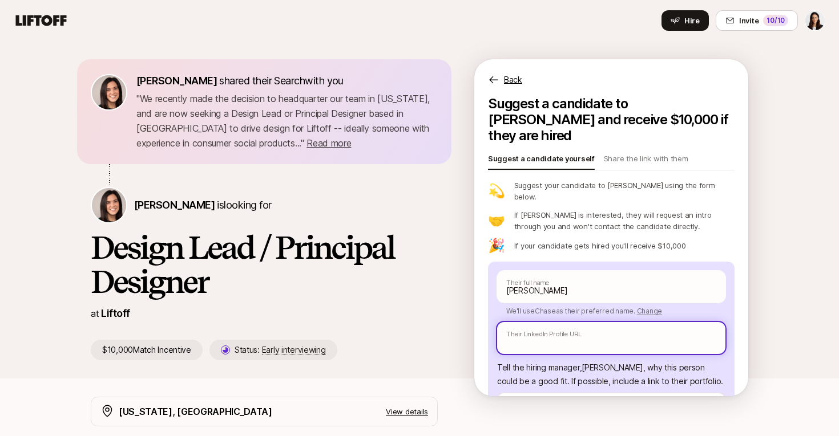
paste input "[URL][DOMAIN_NAME][PERSON_NAME]"
type textarea "x"
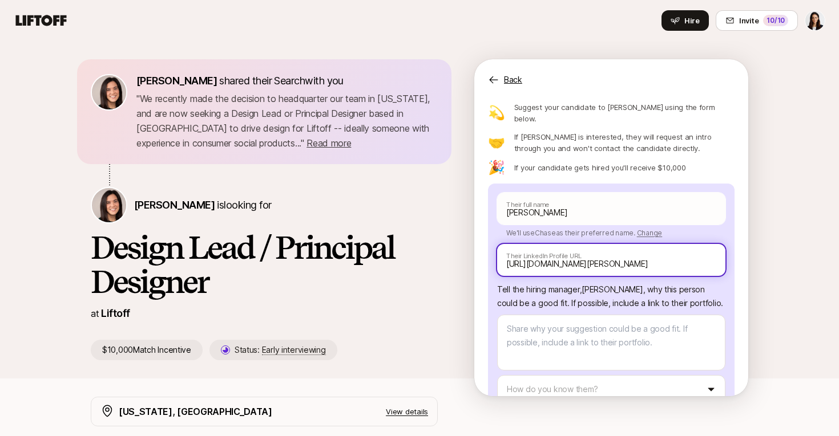
scroll to position [83, 0]
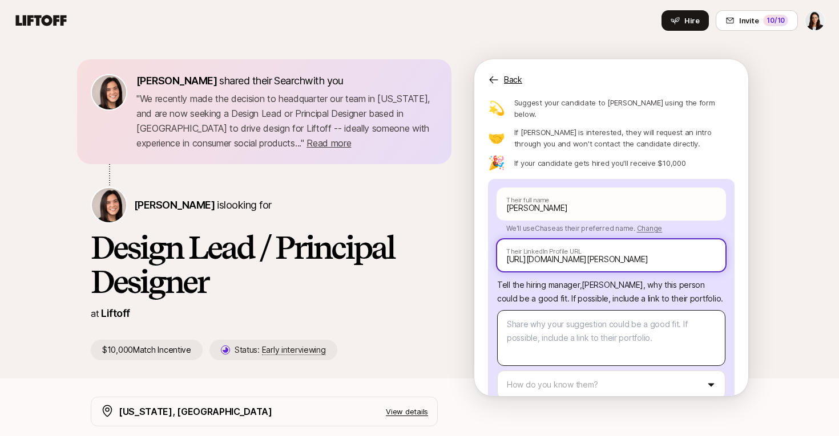
type input "[URL][DOMAIN_NAME][PERSON_NAME]"
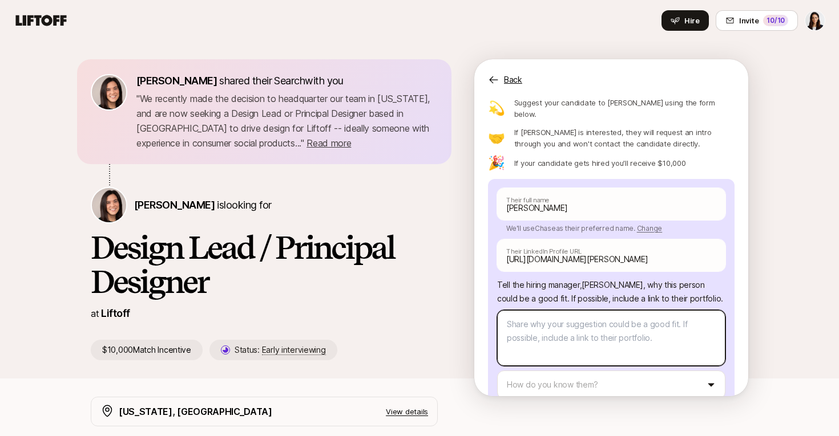
click at [540, 318] on textarea at bounding box center [611, 338] width 228 height 56
type textarea "x"
type textarea "C"
type textarea "x"
type textarea "Ch"
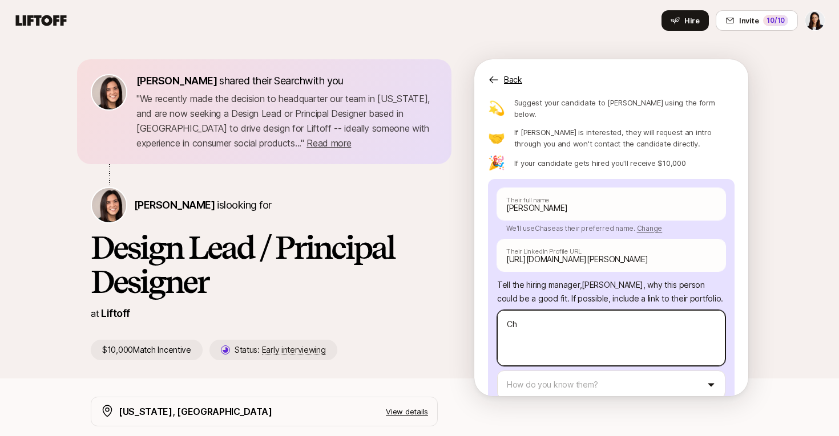
type textarea "x"
type textarea "Cha"
type textarea "x"
type textarea "[PERSON_NAME]"
type textarea "x"
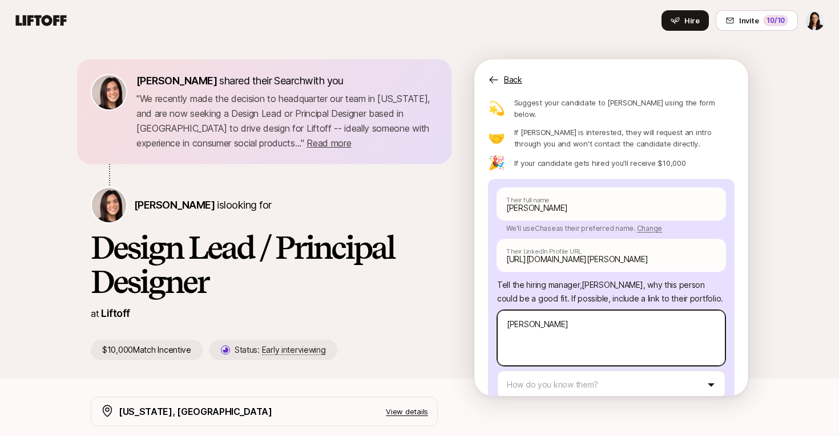
type textarea "Chase"
type textarea "x"
type textarea "Chase"
type textarea "x"
type textarea "Chase i"
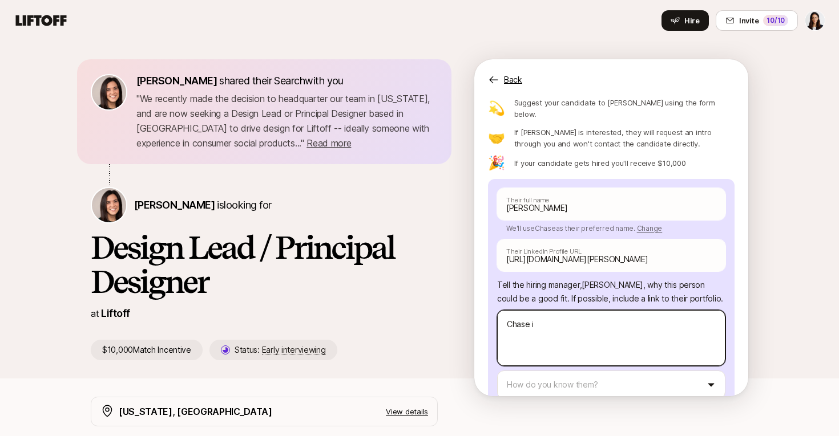
type textarea "x"
type textarea "Chase is"
type textarea "x"
type textarea "Chase is"
type textarea "x"
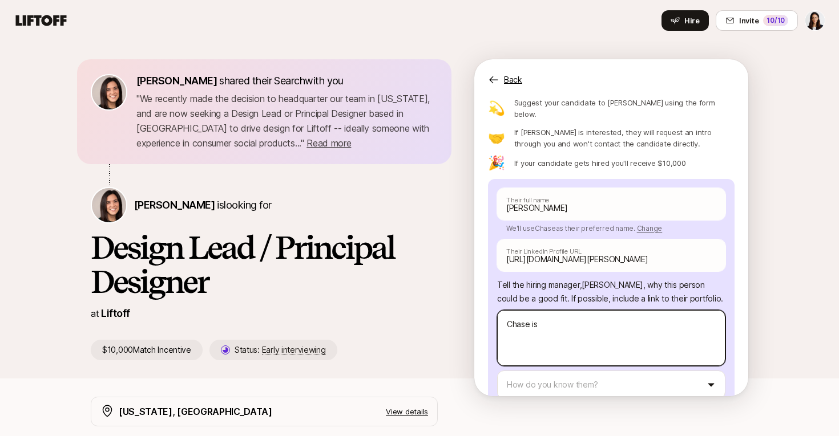
type textarea "Chase is a"
type textarea "x"
type textarea "Chase is an"
type textarea "x"
type textarea "Chase is an"
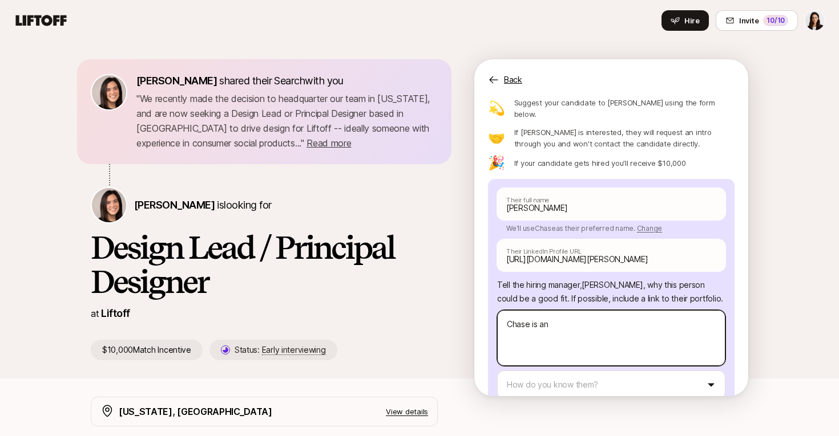
type textarea "x"
type textarea "Chase is an e"
type textarea "x"
type textarea "Chase is an ex"
type textarea "x"
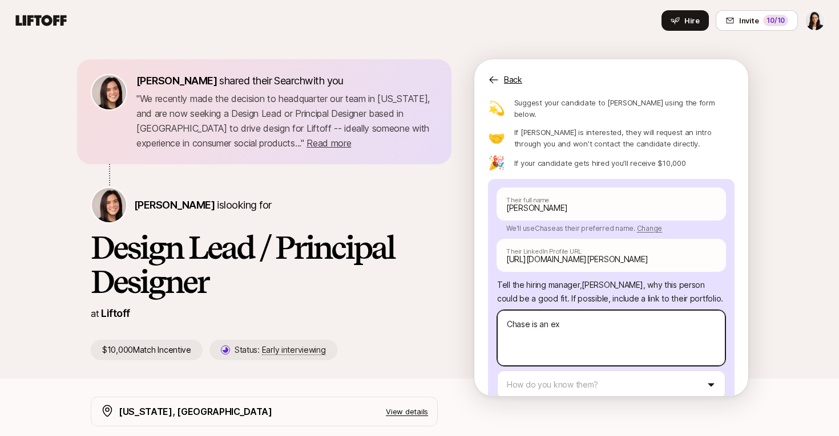
type textarea "Chase is an exc"
type textarea "x"
type textarea "Chase is an exce"
type textarea "x"
type textarea "Chase is an excep"
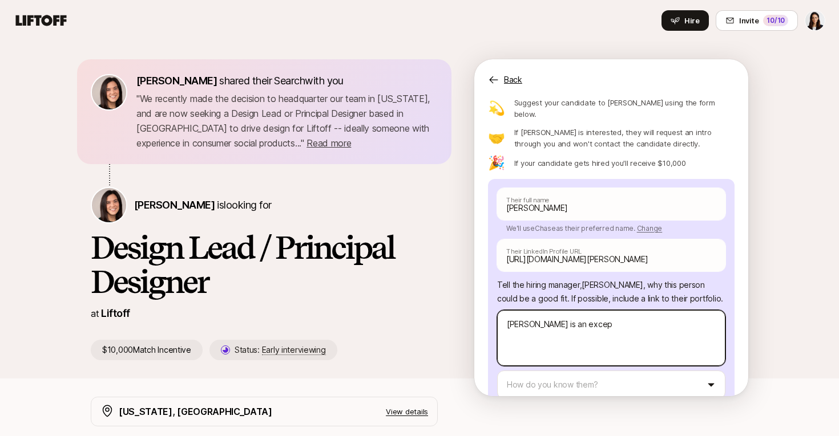
type textarea "x"
type textarea "Chase is an except"
type textarea "x"
type textarea "Chase is an excepti"
type textarea "x"
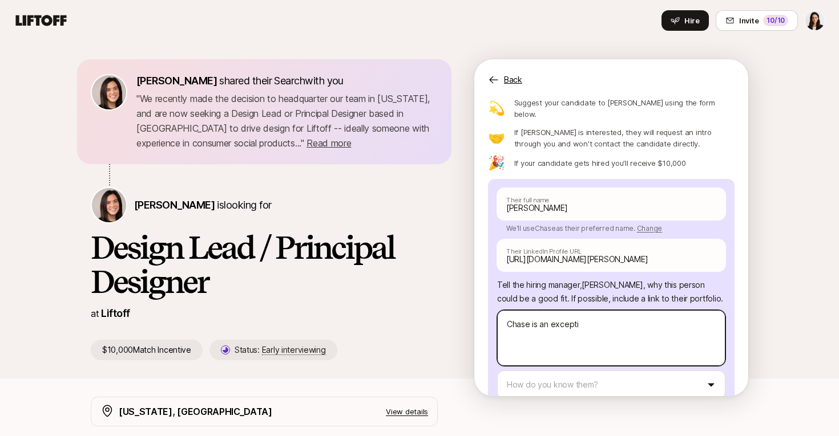
type textarea "Chase is an exceptio"
type textarea "x"
type textarea "Chase is an exception"
type textarea "x"
type textarea "Chase is an exceptiona"
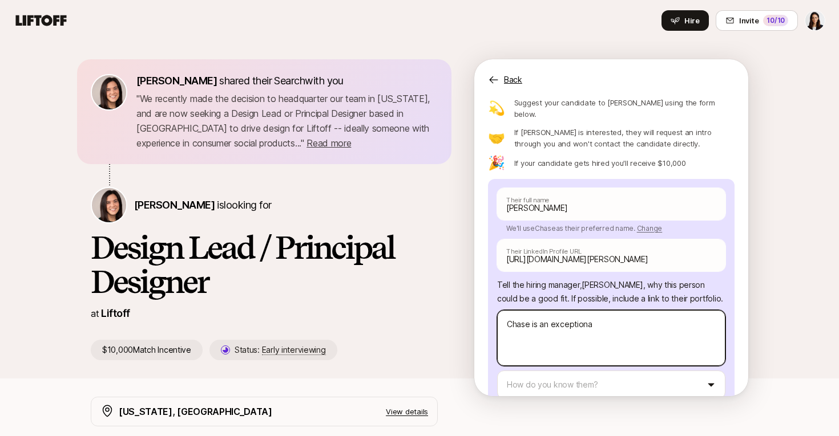
type textarea "x"
type textarea "Chase is an exceptional"
type textarea "x"
type textarea "Chase is an exceptional"
type textarea "x"
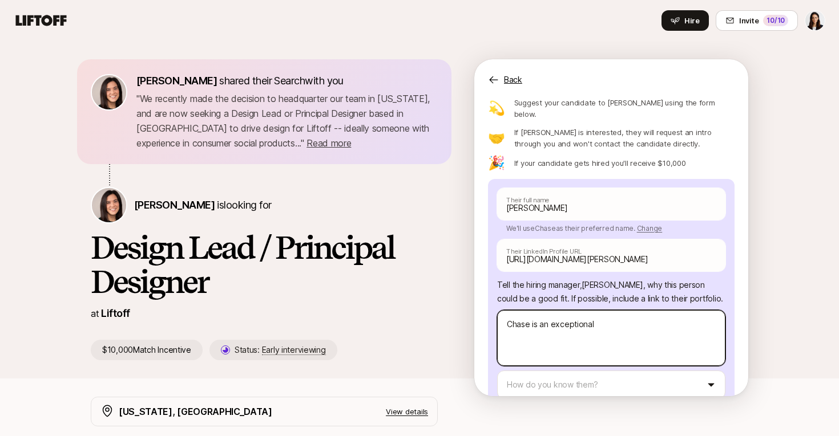
type textarea "Chase is an exceptional d"
type textarea "x"
type textarea "Chase is an exceptional de"
type textarea "x"
type textarea "Chase is an exceptional des"
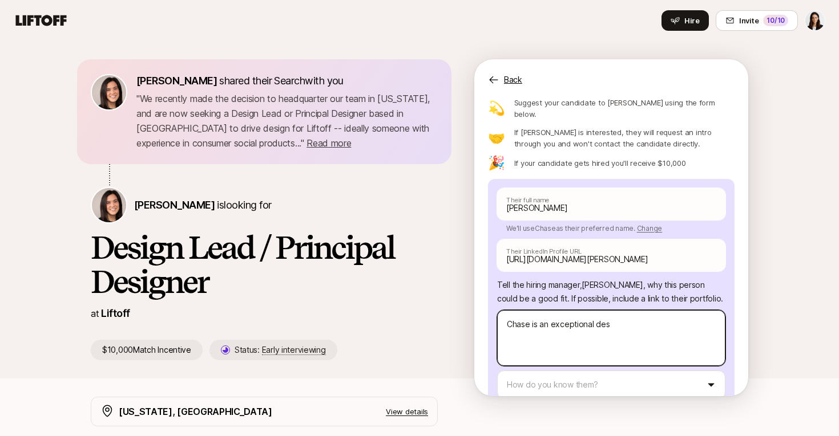
type textarea "x"
type textarea "Chase is an exceptional desi"
type textarea "x"
type textarea "Chase is an exceptional desig"
type textarea "x"
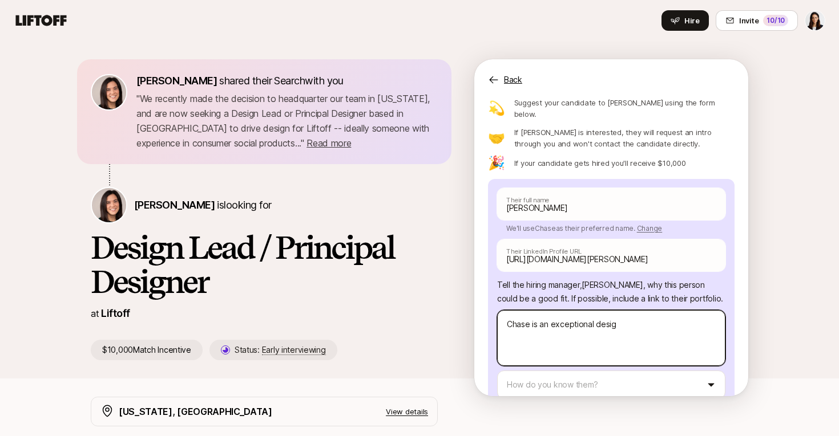
type textarea "Chase is an exceptional design"
type textarea "x"
type textarea "Chase is an exceptional designe"
type textarea "x"
type textarea "Chase is an exceptional designer"
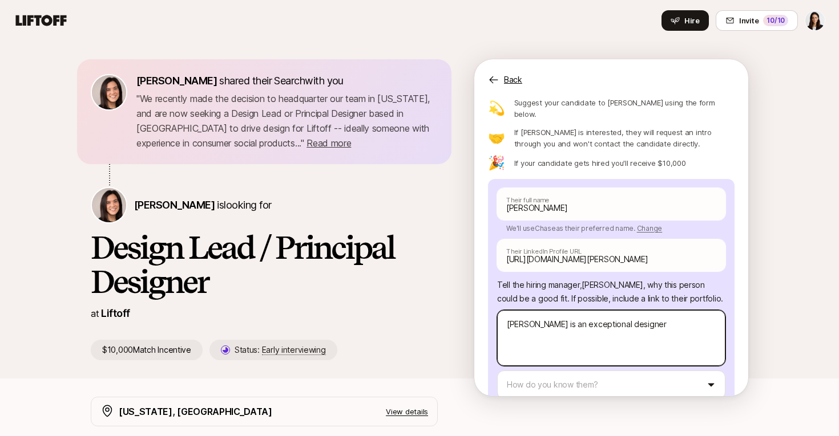
type textarea "x"
type textarea "Chase is an exceptional designer"
type textarea "x"
type textarea "Chase is an exceptional designer a"
type textarea "x"
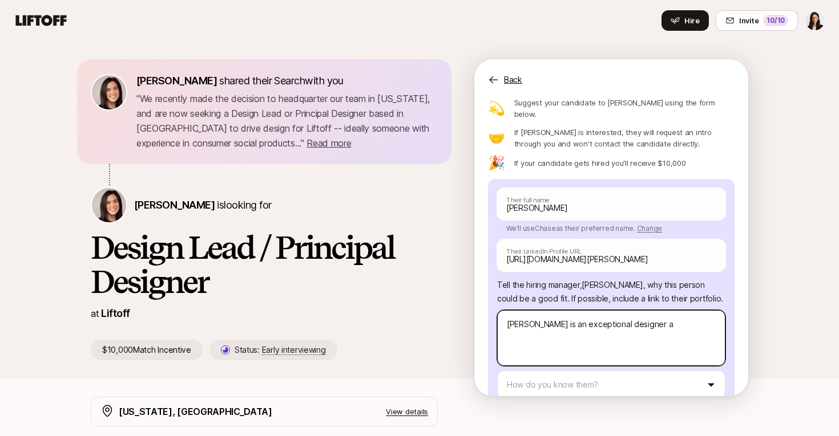
type textarea "Chase is an exceptional designer an"
type textarea "x"
type textarea "Chase is an exceptional designer and"
type textarea "x"
type textarea "Chase is an exceptional designer and"
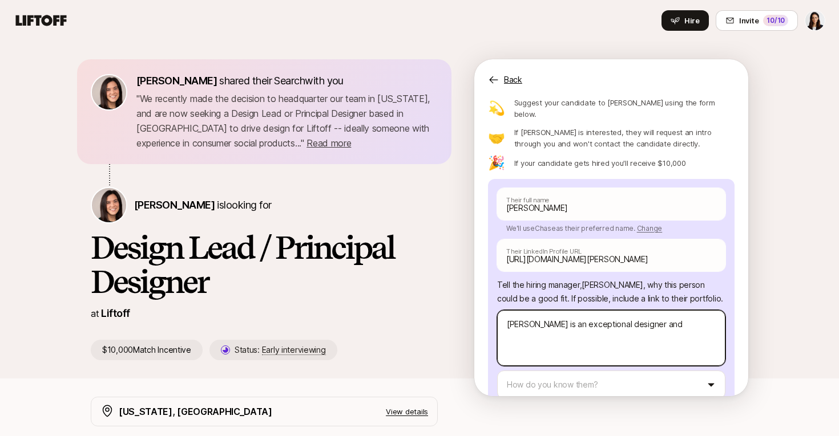
type textarea "x"
type textarea "Chase is an exceptional designer and"
type textarea "x"
type textarea "Chase is an exceptional designer an"
type textarea "x"
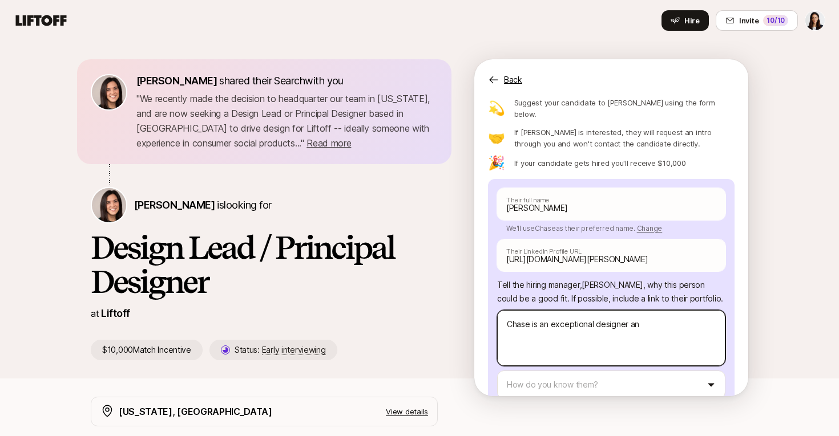
type textarea "Chase is an exceptional designer a"
type textarea "x"
type textarea "Chase is an exceptional designer"
type textarea "x"
type textarea "Chase is an exceptional designer w"
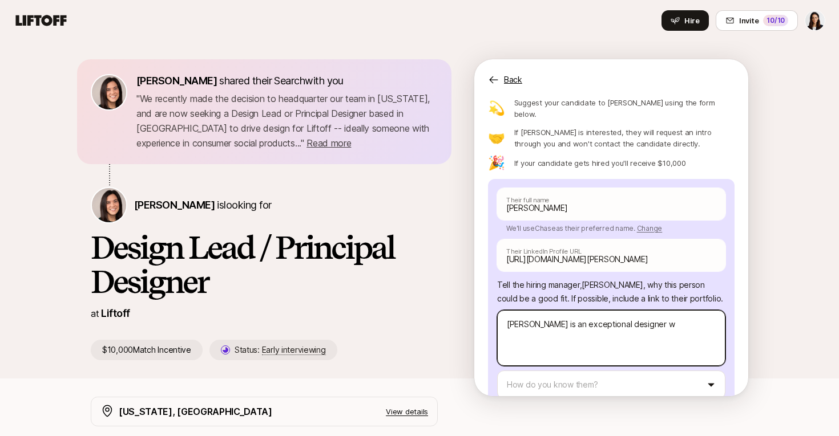
type textarea "x"
type textarea "Chase is an exceptional designer wh"
type textarea "x"
type textarea "Chase is an exceptional designer who"
type textarea "x"
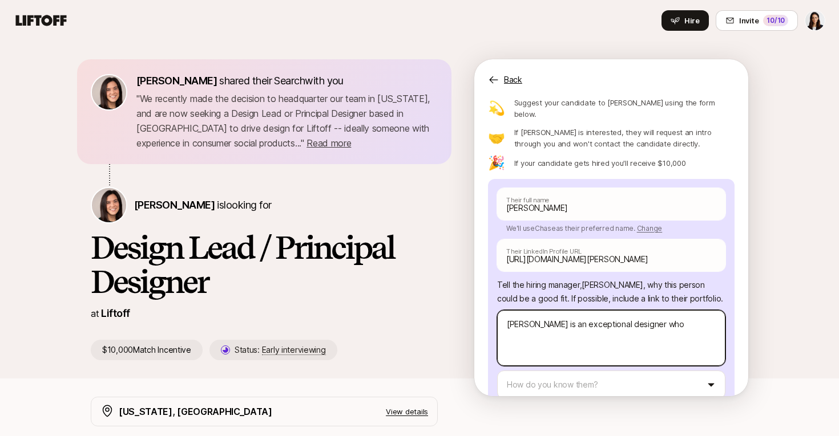
type textarea "Chase is an exceptional designer who"
type textarea "x"
type textarea "Chase is an exceptional designer who h"
type textarea "x"
type textarea "Chase is an exceptional designer who ha"
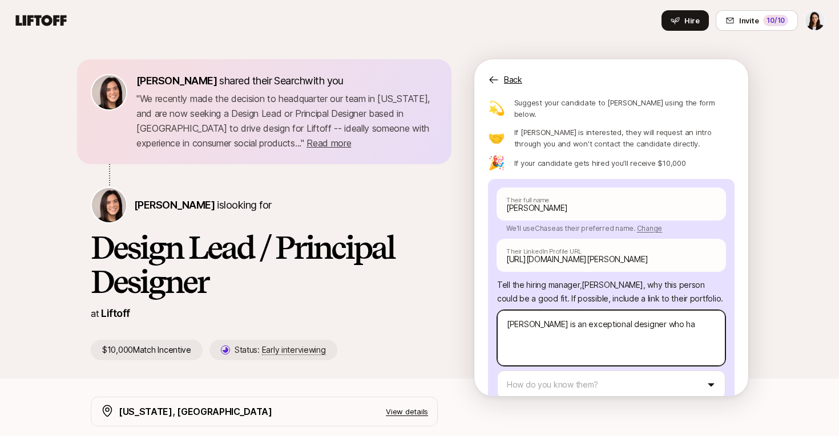
type textarea "x"
type textarea "Chase is an exceptional designer who has"
type textarea "x"
type textarea "Chase is an exceptional designer who has"
type textarea "x"
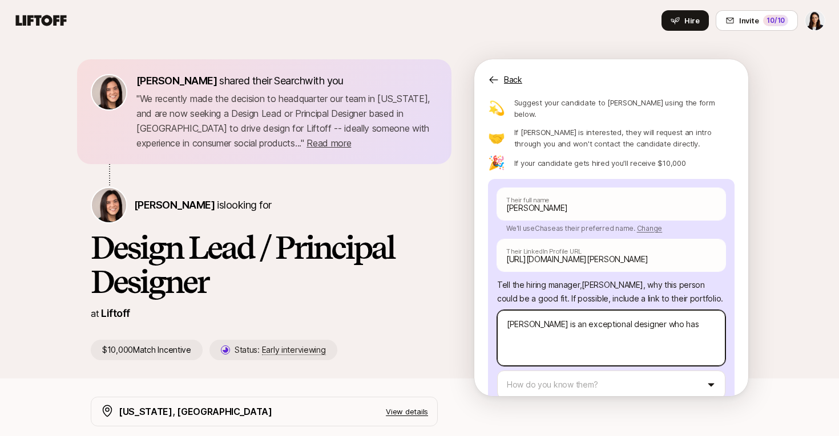
type textarea "Chase is an exceptional designer who has w"
type textarea "x"
type textarea "Chase is an exceptional designer who has wo"
type textarea "x"
type textarea "Chase is an exceptional designer who has wor"
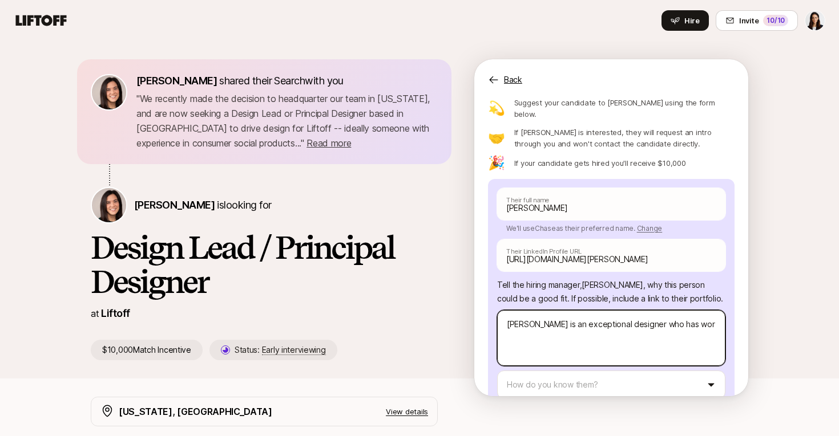
type textarea "x"
type textarea "Chase is an exceptional designer who has work"
type textarea "x"
type textarea "Chase is an exceptional designer who has worke"
type textarea "x"
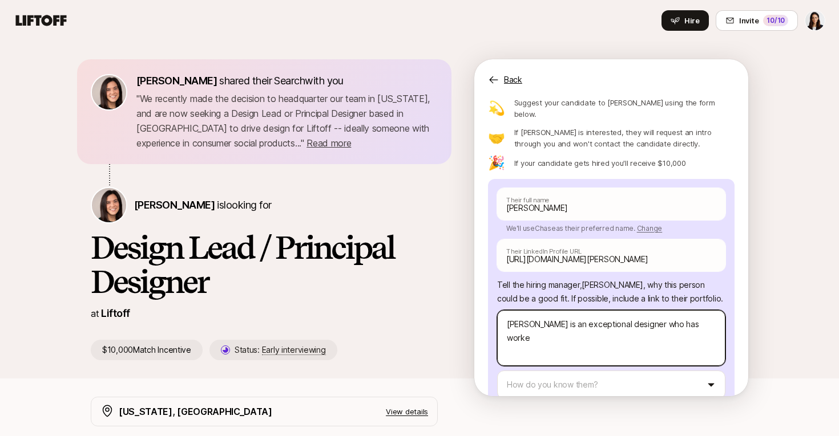
type textarea "Chase is an exceptional designer who has worked"
type textarea "x"
type textarea "Chase is an exceptional designer who has worked"
type textarea "x"
type textarea "Chase is an exceptional designer who has worked a"
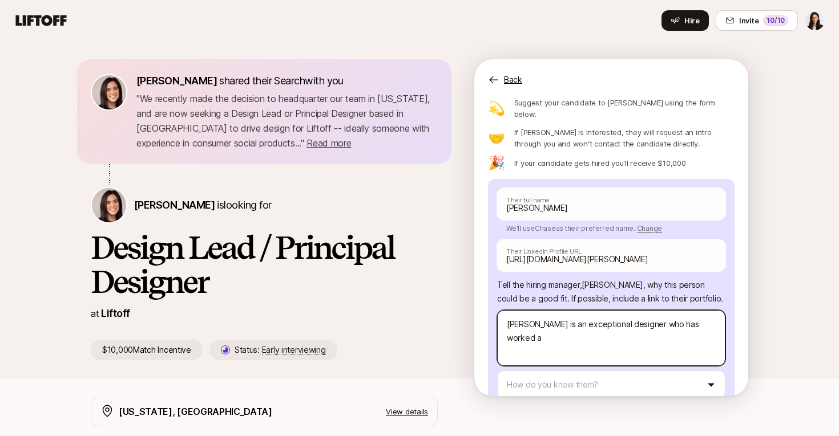
type textarea "x"
type textarea "Chase is an exceptional designer who has worked ac"
type textarea "x"
type textarea "Chase is an exceptional designer who has worked acr"
type textarea "x"
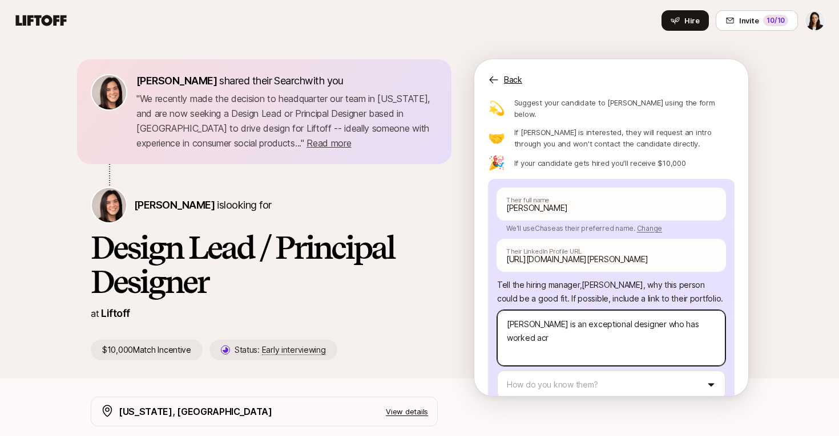
type textarea "Chase is an exceptional designer who has worked acro"
type textarea "x"
type textarea "Chase is an exceptional designer who has worked acros"
type textarea "x"
type textarea "Chase is an exceptional designer who has worked across"
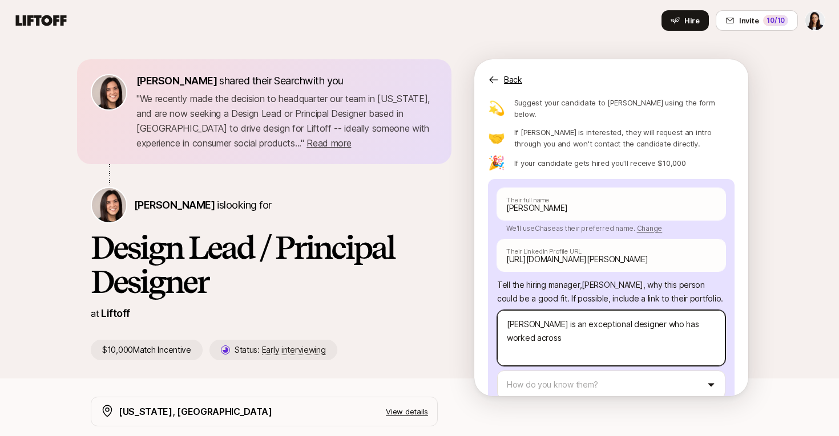
type textarea "x"
type textarea "Chase is an exceptional designer who has worked across"
type textarea "x"
type textarea "Chase is an exceptional designer who has worked across a"
type textarea "x"
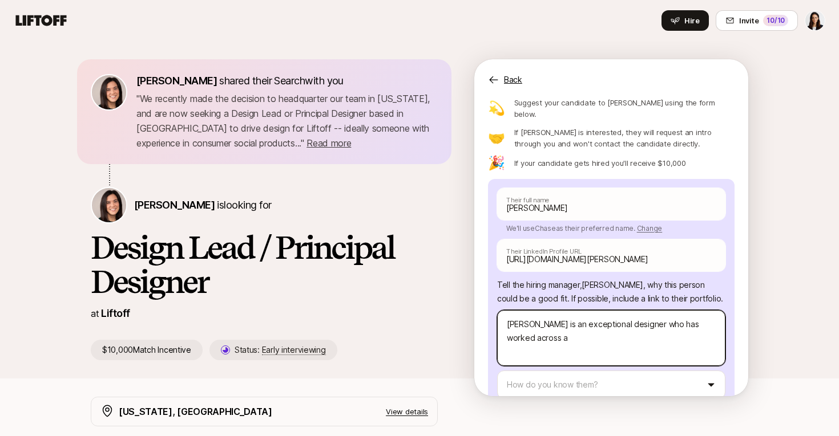
type textarea "Chase is an exceptional designer who has worked across a"
type textarea "x"
type textarea "Chase is an exceptional designer who has worked across a w"
type textarea "x"
type textarea "Chase is an exceptional designer who has worked across a wi"
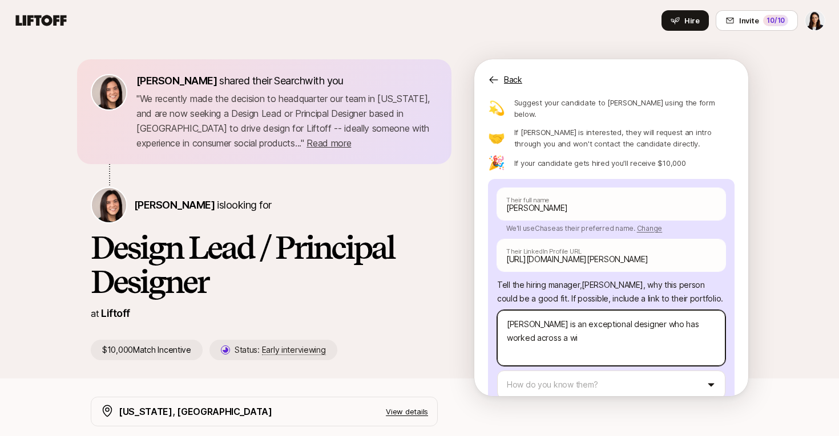
type textarea "x"
type textarea "Chase is an exceptional designer who has worked across a wid"
type textarea "x"
type textarea "Chase is an exceptional designer who has worked across a wide"
type textarea "x"
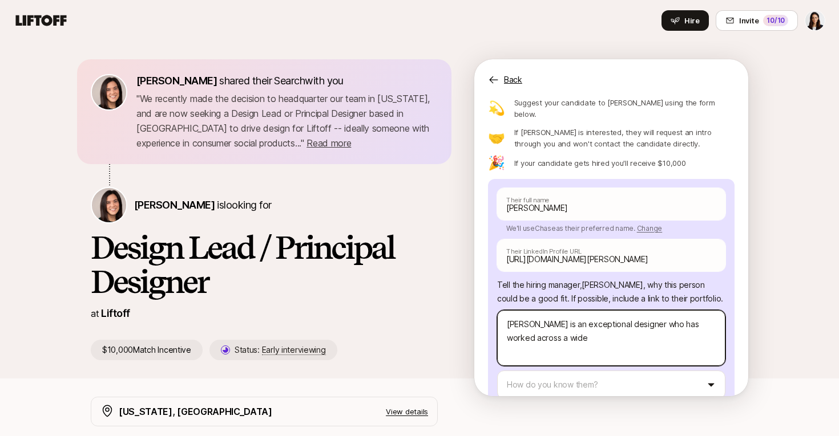
type textarea "Chase is an exceptional designer who has worked across a wide"
type textarea "x"
type textarea "Chase is an exceptional designer who has worked across a wide r"
type textarea "x"
type textarea "Chase is an exceptional designer who has worked across a wide ra"
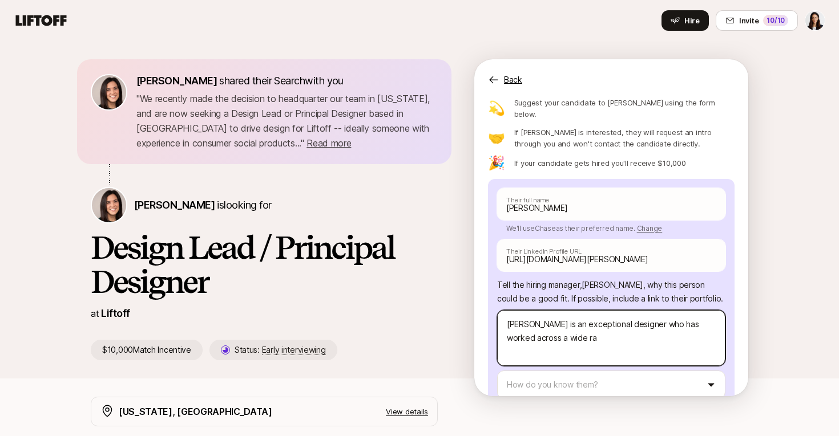
type textarea "x"
type textarea "Chase is an exceptional designer who has worked across a wide ran"
type textarea "x"
type textarea "Chase is an exceptional designer who has worked across a wide rang"
type textarea "x"
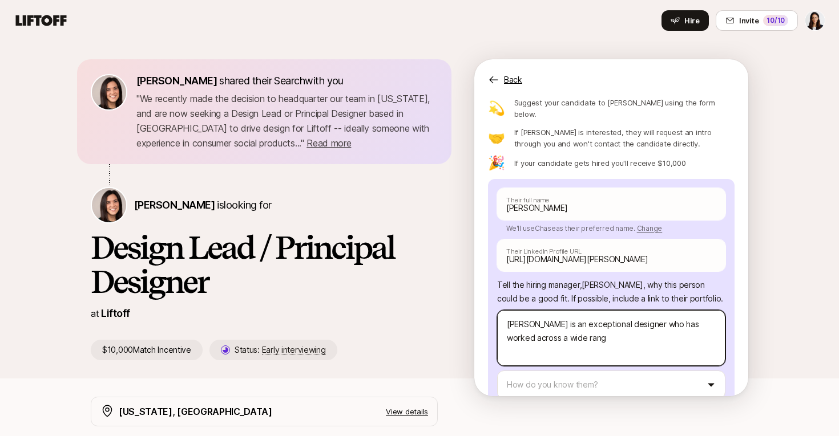
type textarea "Chase is an exceptional designer who has worked across a wide range"
type textarea "x"
type textarea "Chase is an exceptional designer who has worked across a wide range"
type textarea "x"
type textarea "Chase is an exceptional designer who has worked across a wide range o"
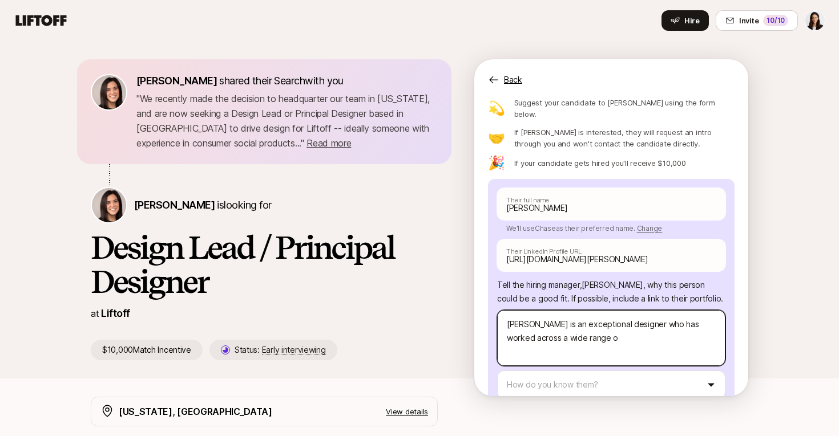
type textarea "x"
type textarea "Chase is an exceptional designer who has worked across a wide range of"
type textarea "x"
type textarea "Chase is an exceptional designer who has worked across a wide range of"
type textarea "x"
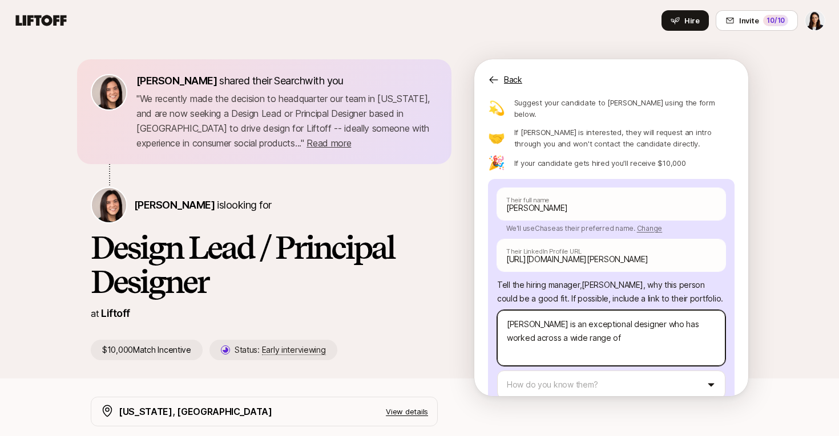
type textarea "Chase is an exceptional designer who has worked across a wide range of c"
type textarea "x"
type textarea "Chase is an exceptional designer who has worked across a wide range of co"
type textarea "x"
type textarea "Chase is an exceptional designer who has worked across a wide range of com"
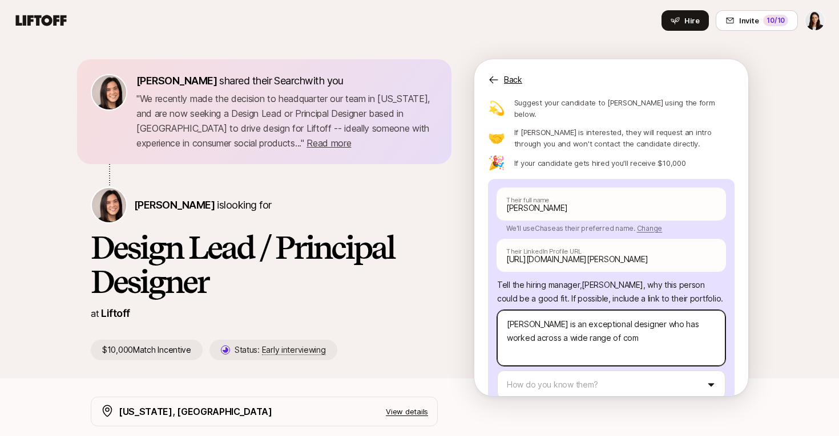
type textarea "x"
type textarea "Chase is an exceptional designer who has worked across a wide range of comp"
type textarea "x"
type textarea "Chase is an exceptional designer who has worked across a wide range of compa"
type textarea "x"
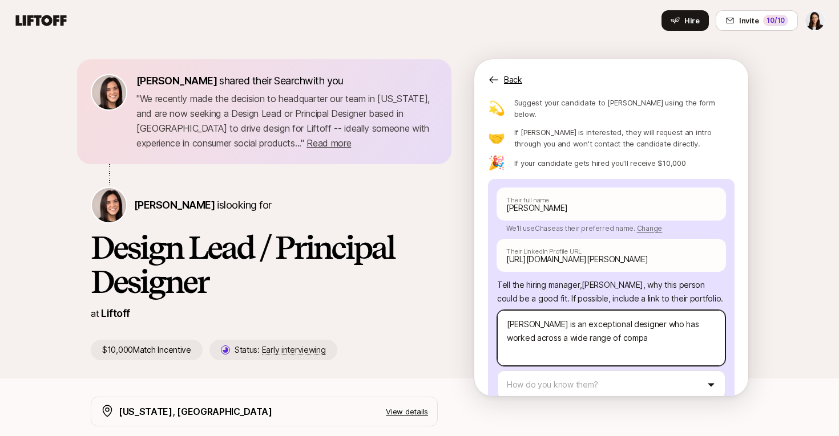
type textarea "Chase is an exceptional designer who has worked across a wide range of compan"
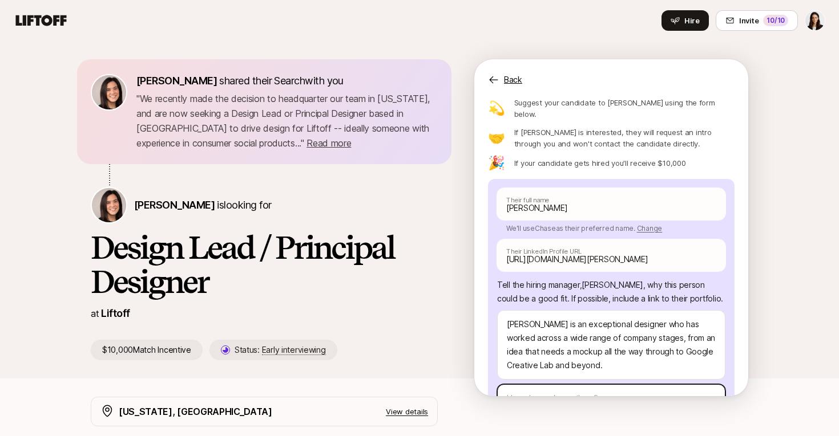
click at [624, 379] on html "Home Searches People 1 Your Private Network Hire Hire Invite 10 /10 Eleanor Mor…" at bounding box center [419, 218] width 839 height 436
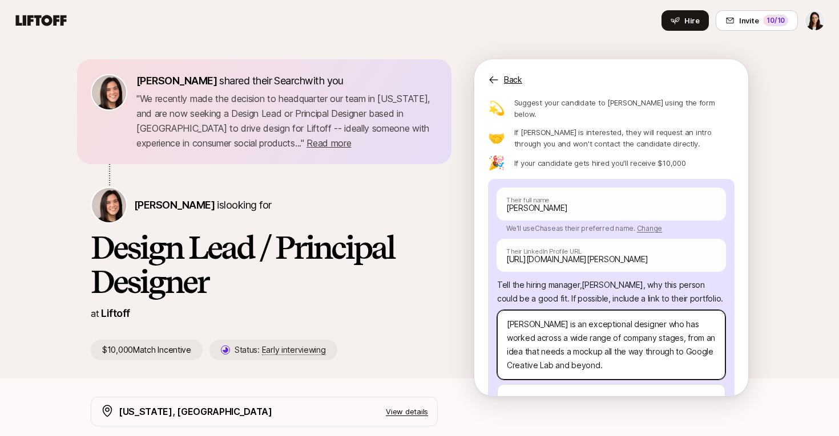
click at [657, 312] on textarea "Chase is an exceptional designer who has worked across a wide range of company …" at bounding box center [611, 345] width 228 height 70
click at [652, 338] on textarea "Chase is an exceptional designer who has worked across a wide range of company …" at bounding box center [611, 345] width 228 height 70
click at [684, 327] on textarea "Chase is an exceptional designer who has worked across a wide range of company …" at bounding box center [611, 345] width 228 height 70
click at [672, 345] on textarea "Chase is an exceptional designer who has worked across a wide range of company …" at bounding box center [611, 345] width 228 height 70
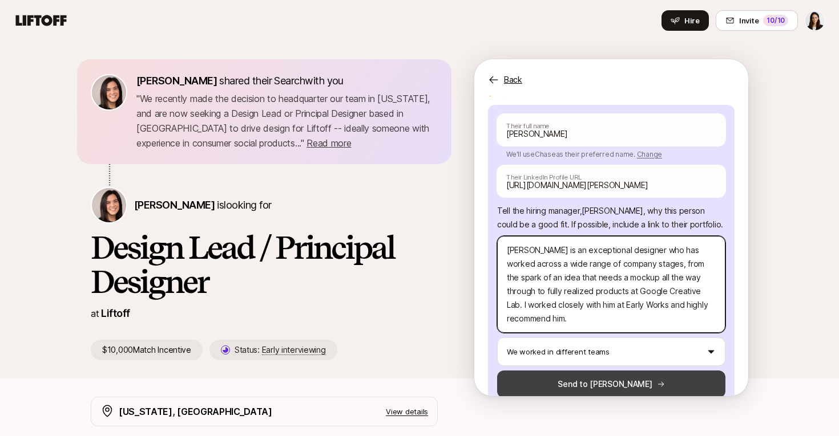
scroll to position [156, 0]
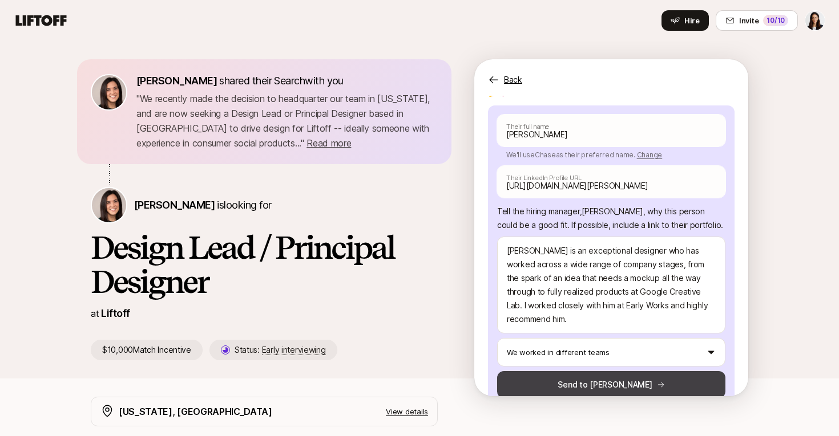
click at [657, 381] on icon at bounding box center [661, 385] width 8 height 8
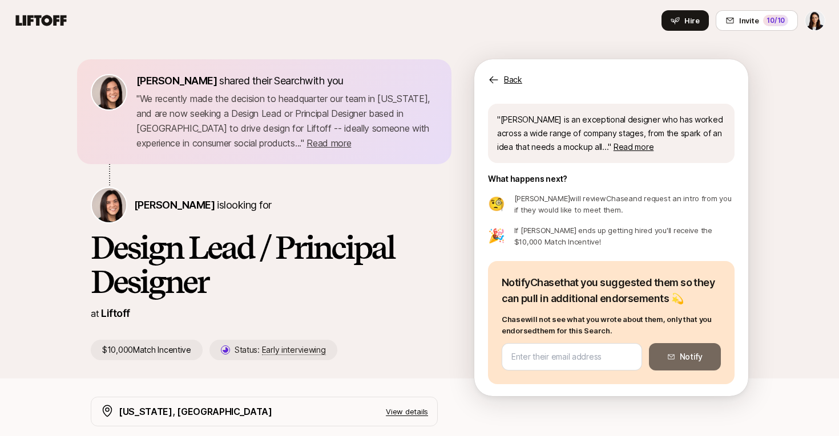
scroll to position [57, 0]
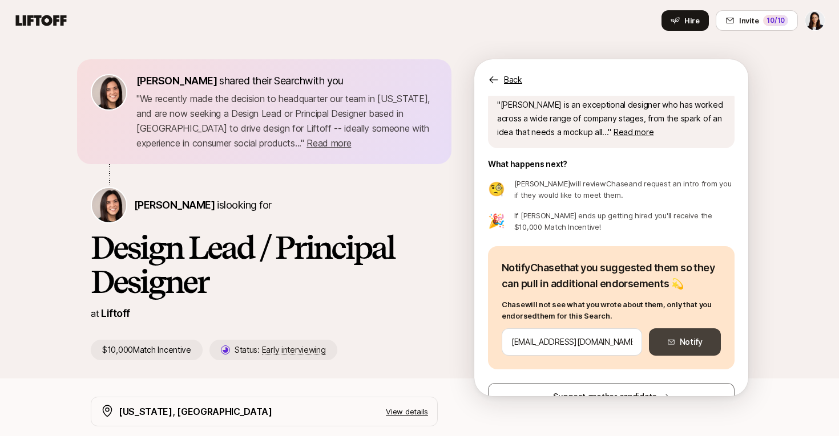
click at [657, 344] on button "Notify" at bounding box center [685, 342] width 72 height 27
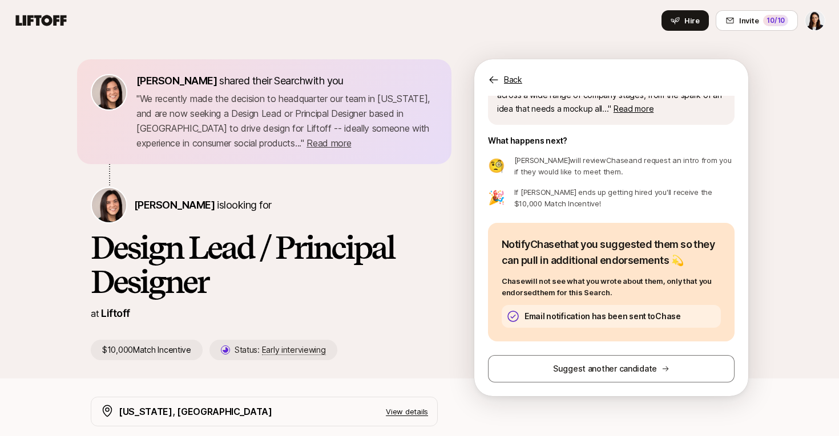
scroll to position [80, 0]
click at [515, 76] on p "Back" at bounding box center [513, 80] width 18 height 14
